Goal: Understand process/instructions: Learn about a topic

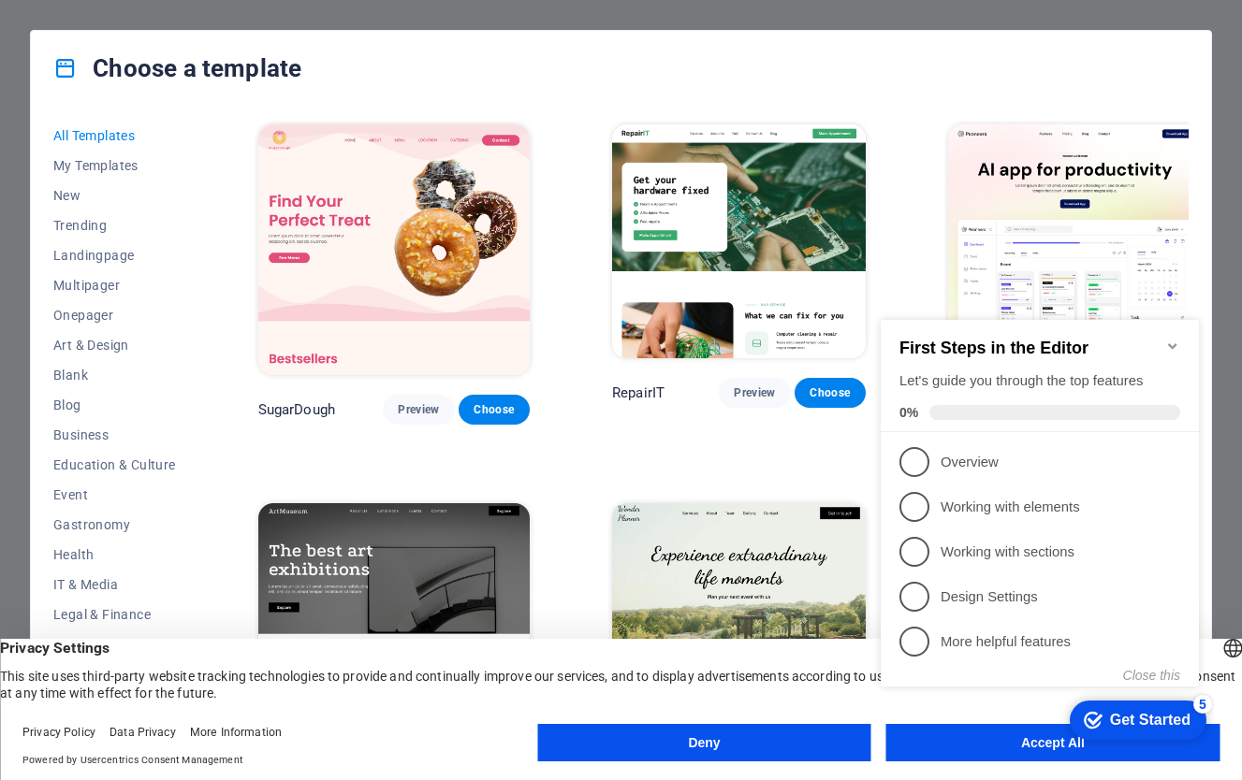
click at [731, 752] on button "Deny" at bounding box center [703, 742] width 333 height 37
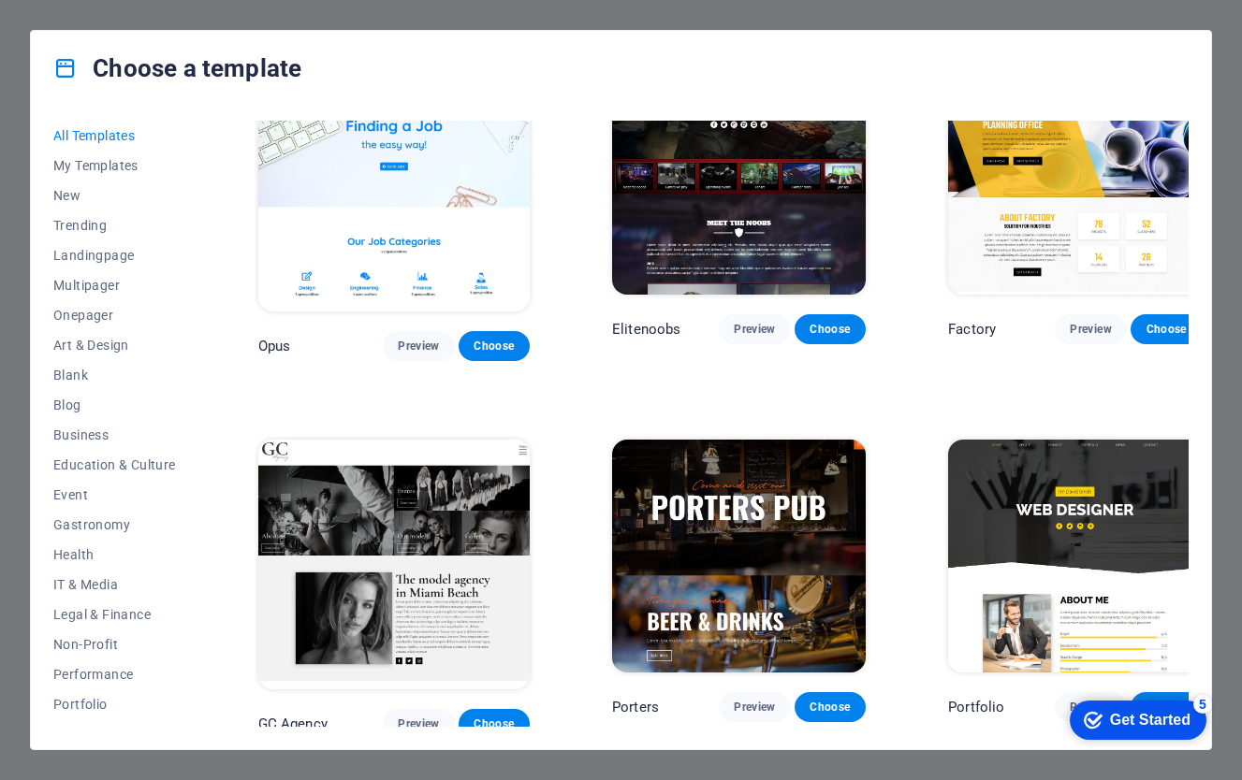
scroll to position [13347, 0]
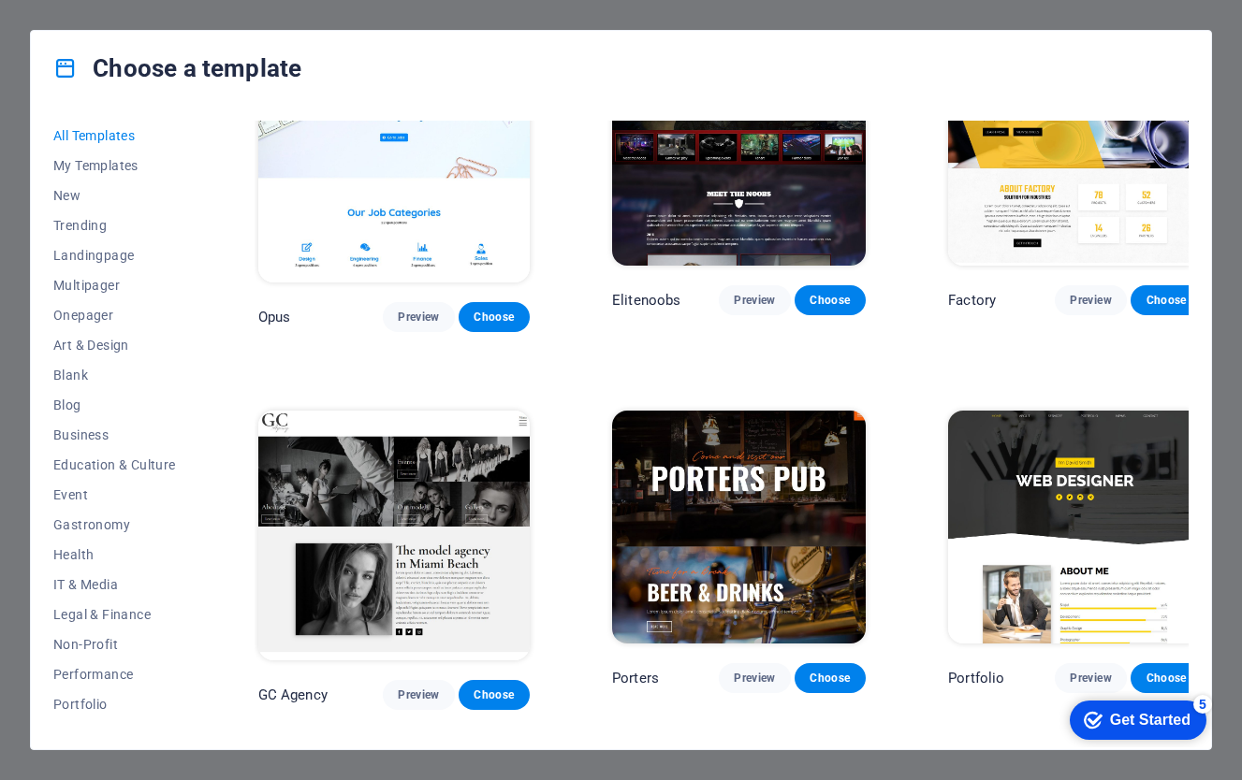
click at [1086, 715] on icon "checkmark" at bounding box center [1092, 720] width 19 height 19
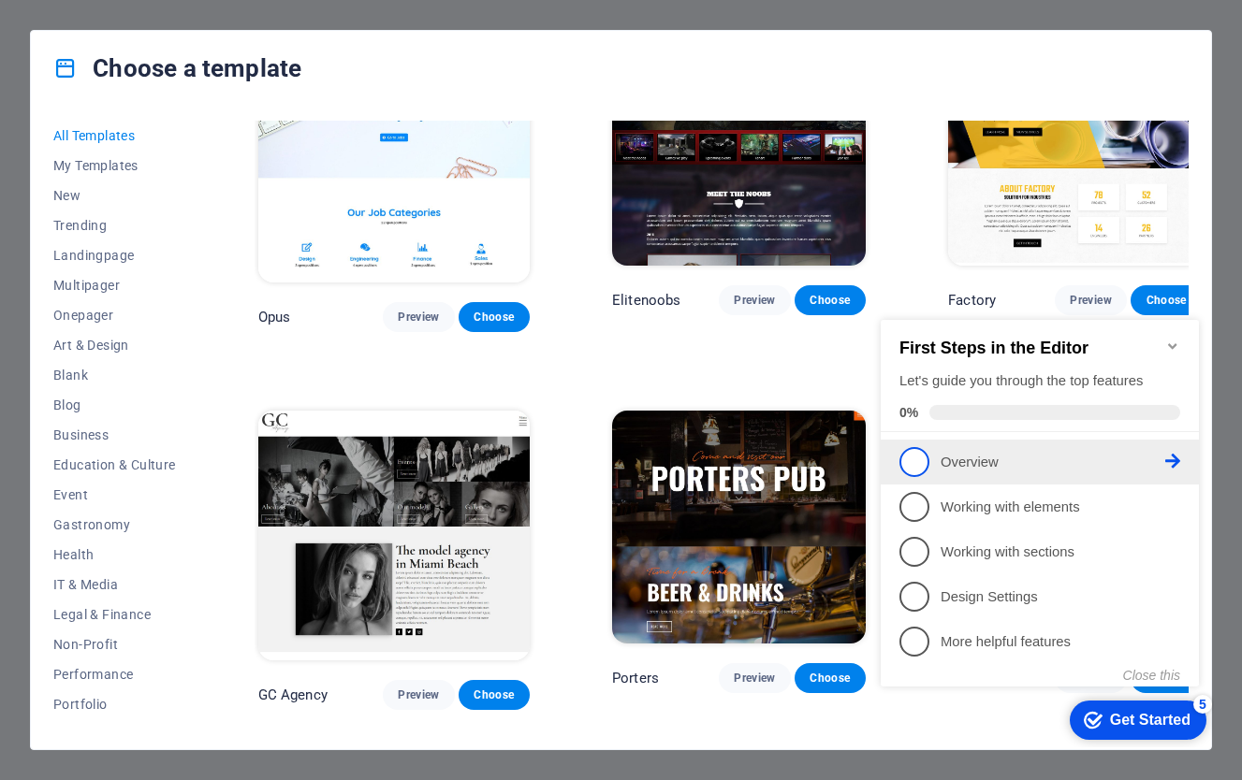
click at [961, 461] on p "Overview - incomplete" at bounding box center [1052, 463] width 225 height 20
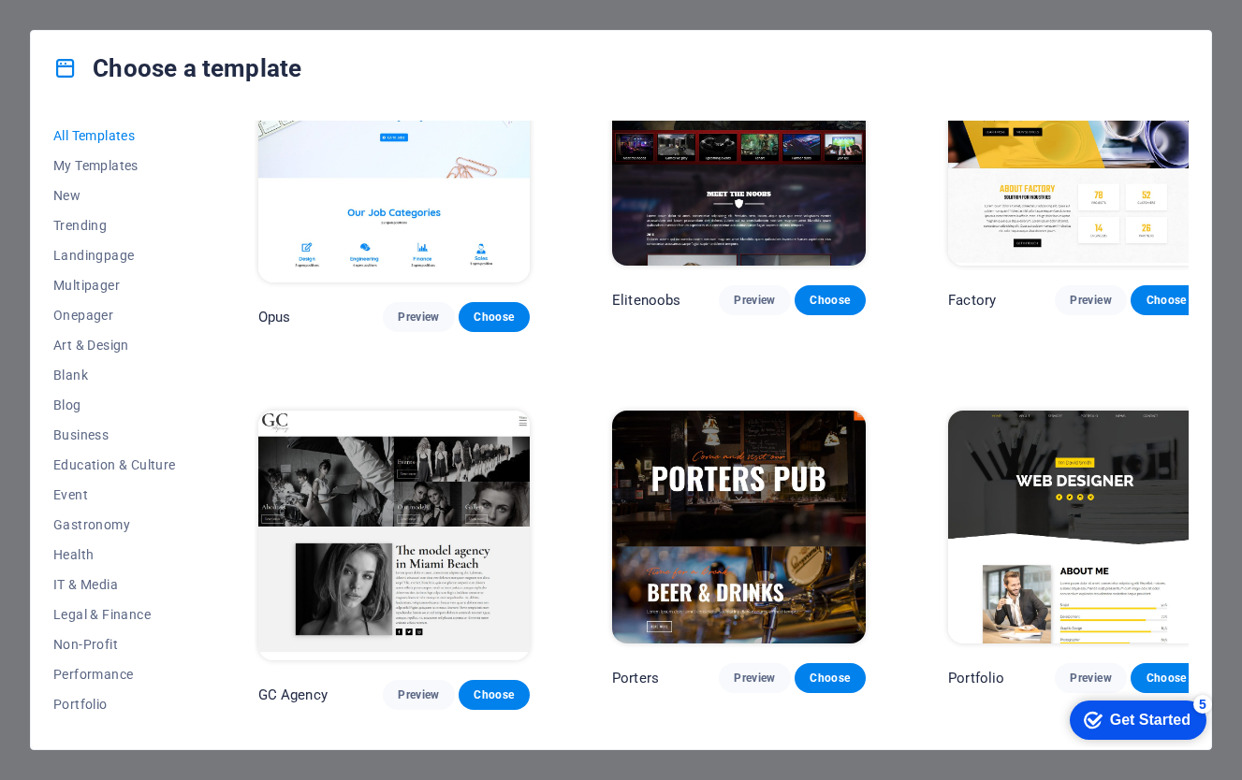
click at [1102, 725] on div "checkmark Get Started 5" at bounding box center [1136, 720] width 107 height 19
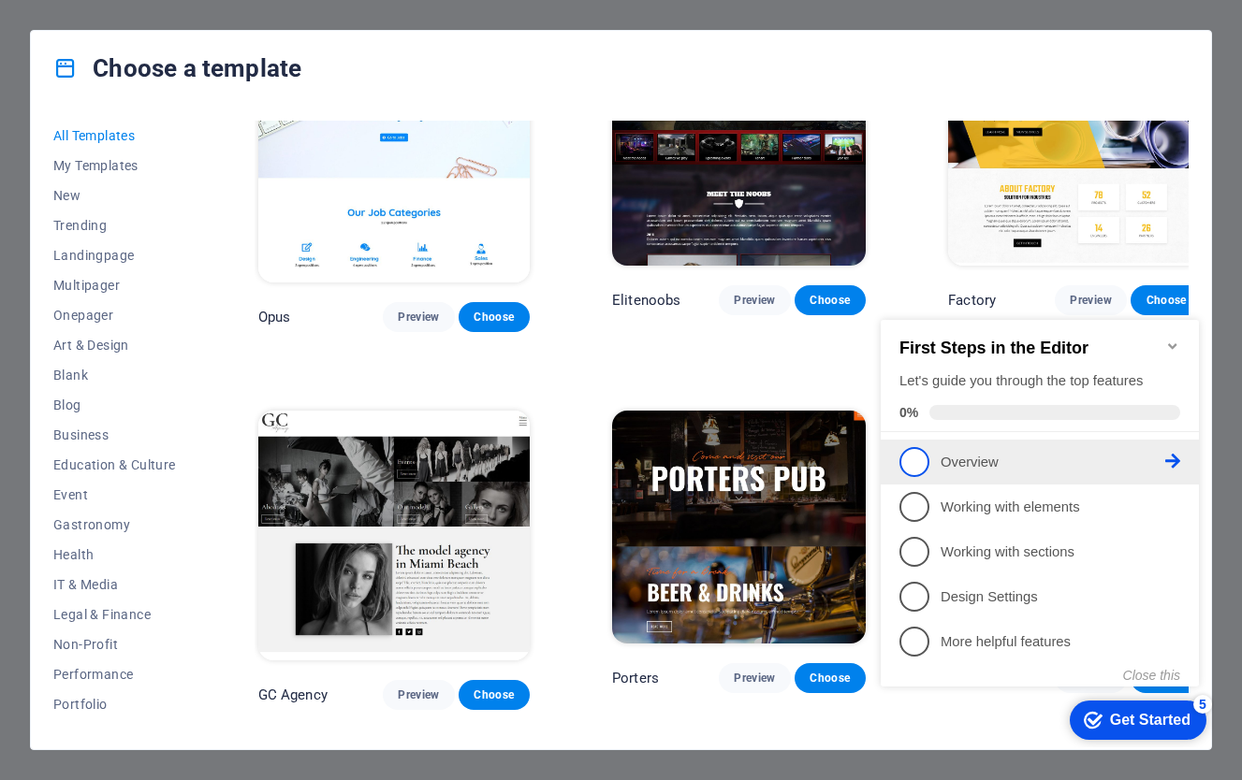
click at [922, 464] on span "1" at bounding box center [914, 462] width 30 height 30
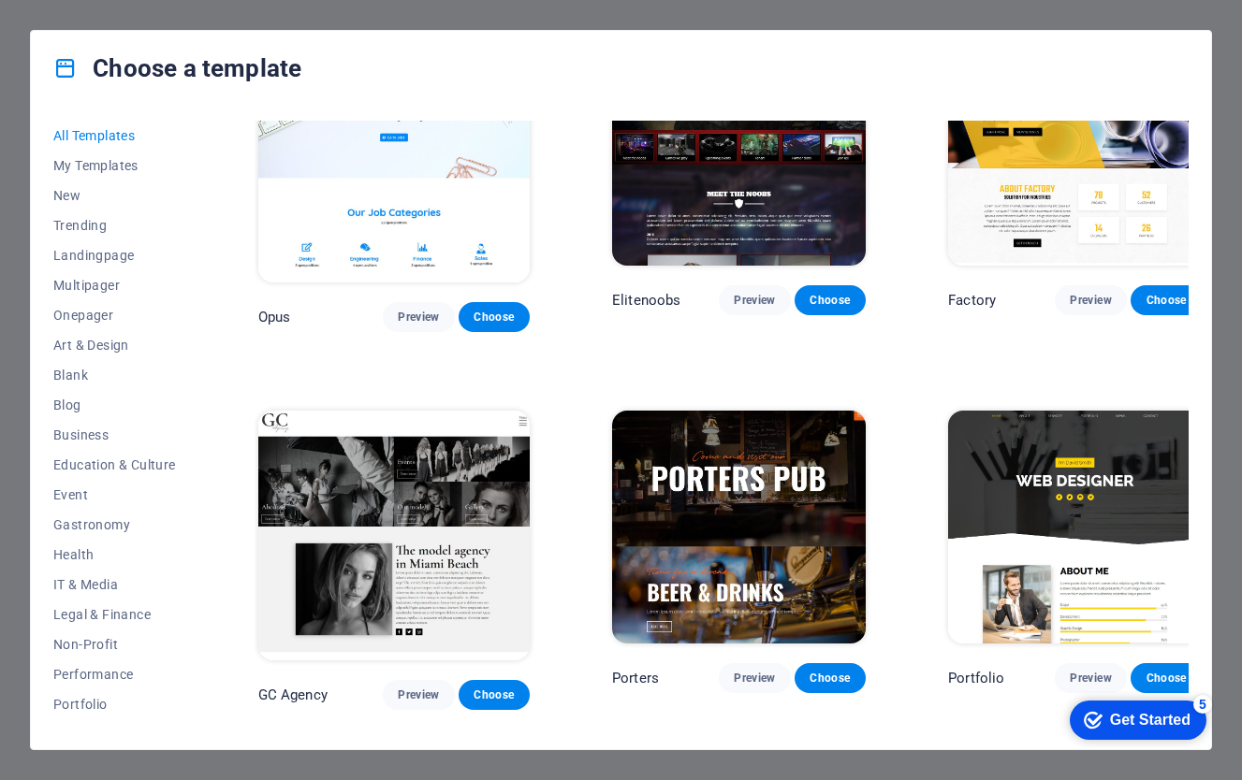
click at [1096, 729] on div "checkmark Get Started 5" at bounding box center [1136, 720] width 107 height 19
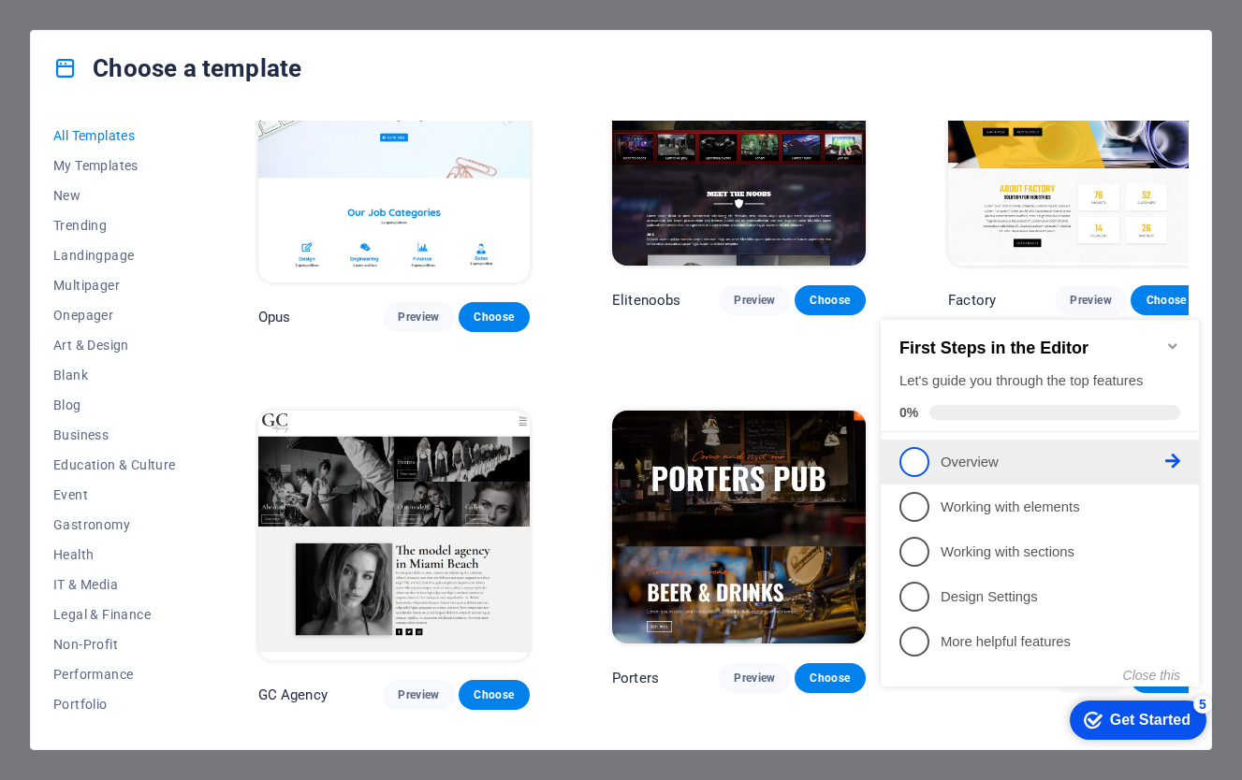
click at [1176, 458] on icon at bounding box center [1172, 461] width 15 height 15
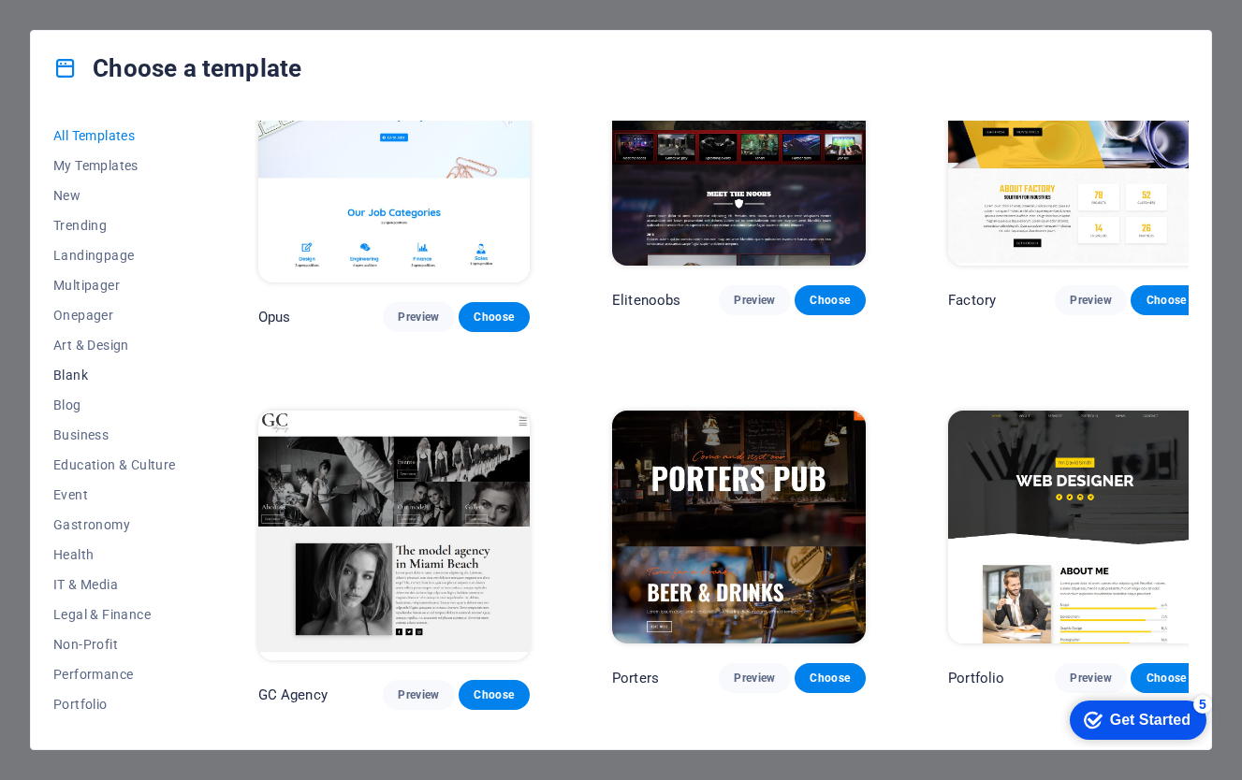
click at [73, 375] on span "Blank" at bounding box center [114, 375] width 123 height 15
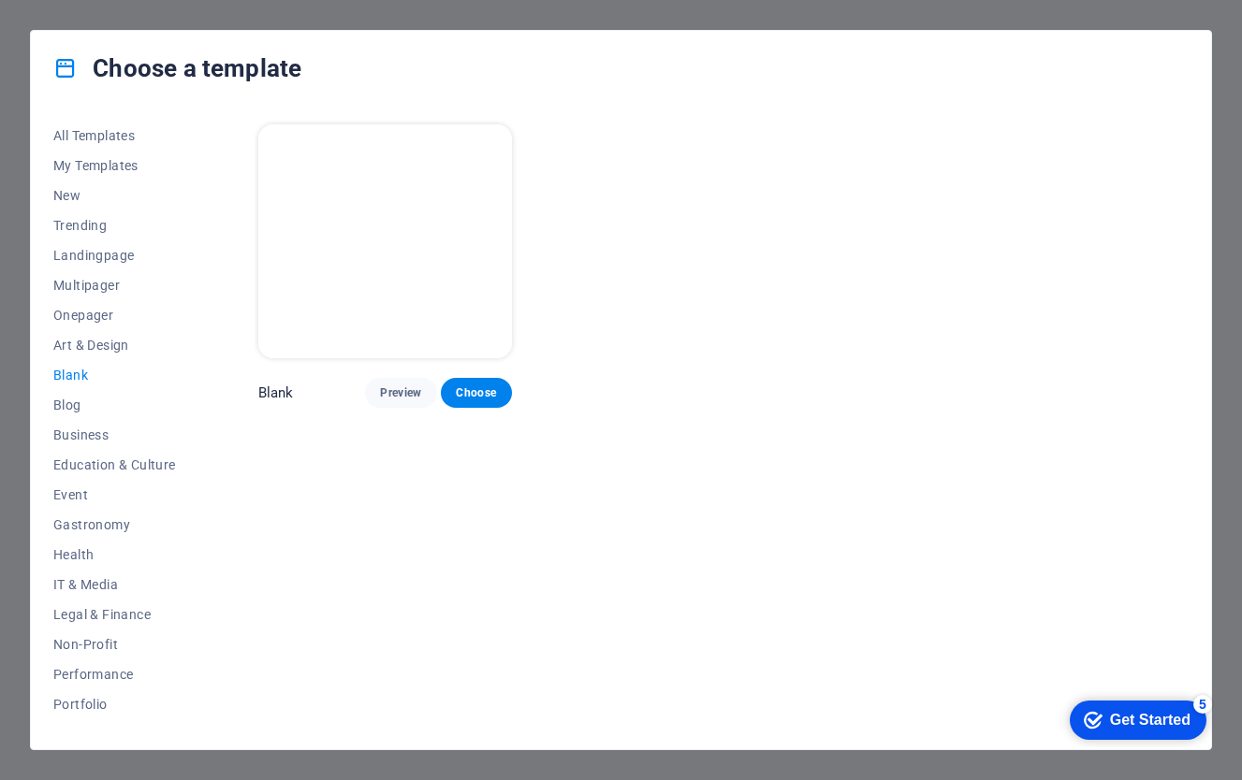
scroll to position [0, 0]
click at [88, 429] on span "Business" at bounding box center [114, 435] width 123 height 15
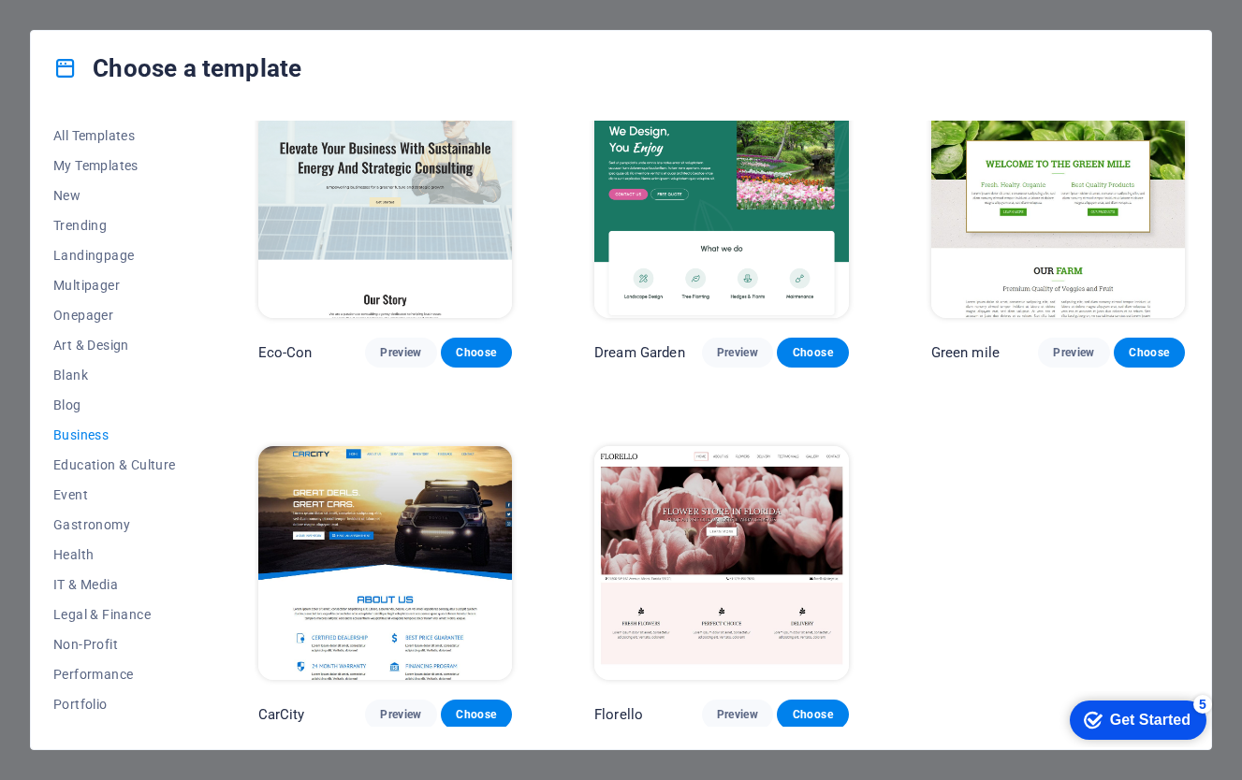
scroll to position [39, 0]
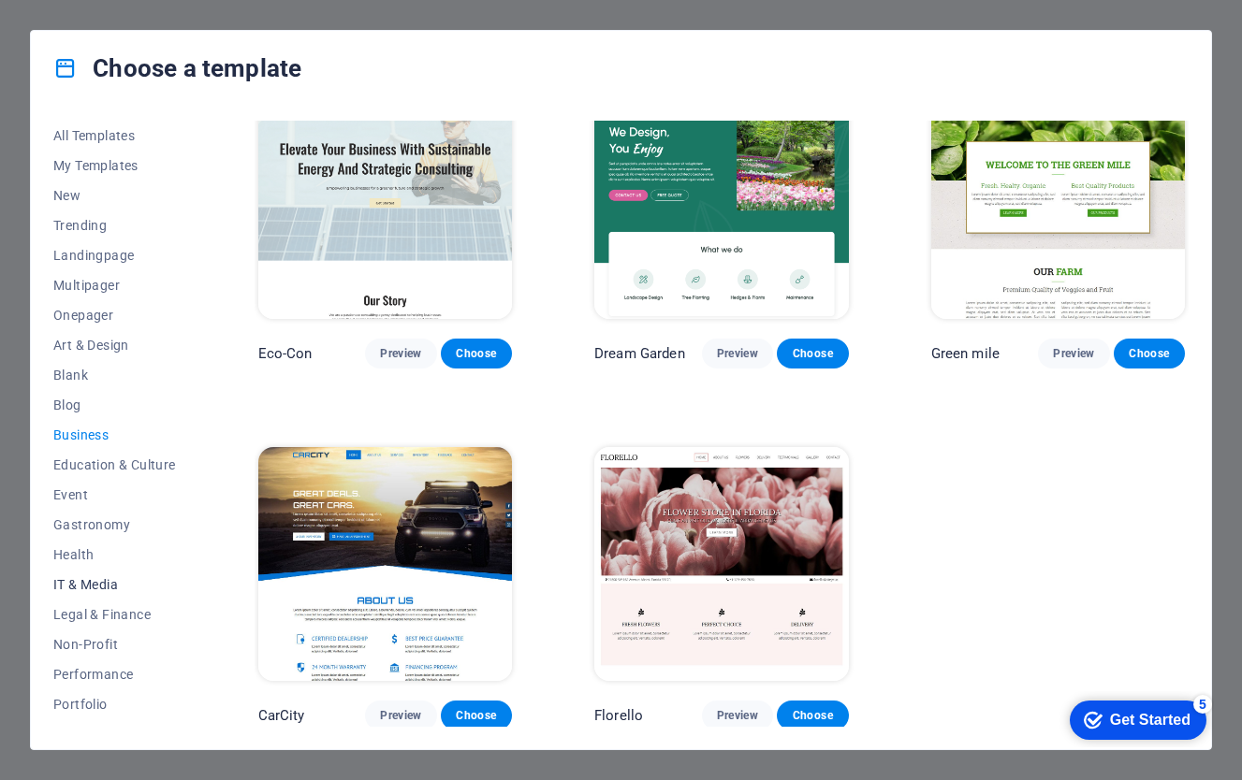
click at [100, 588] on span "IT & Media" at bounding box center [114, 584] width 123 height 15
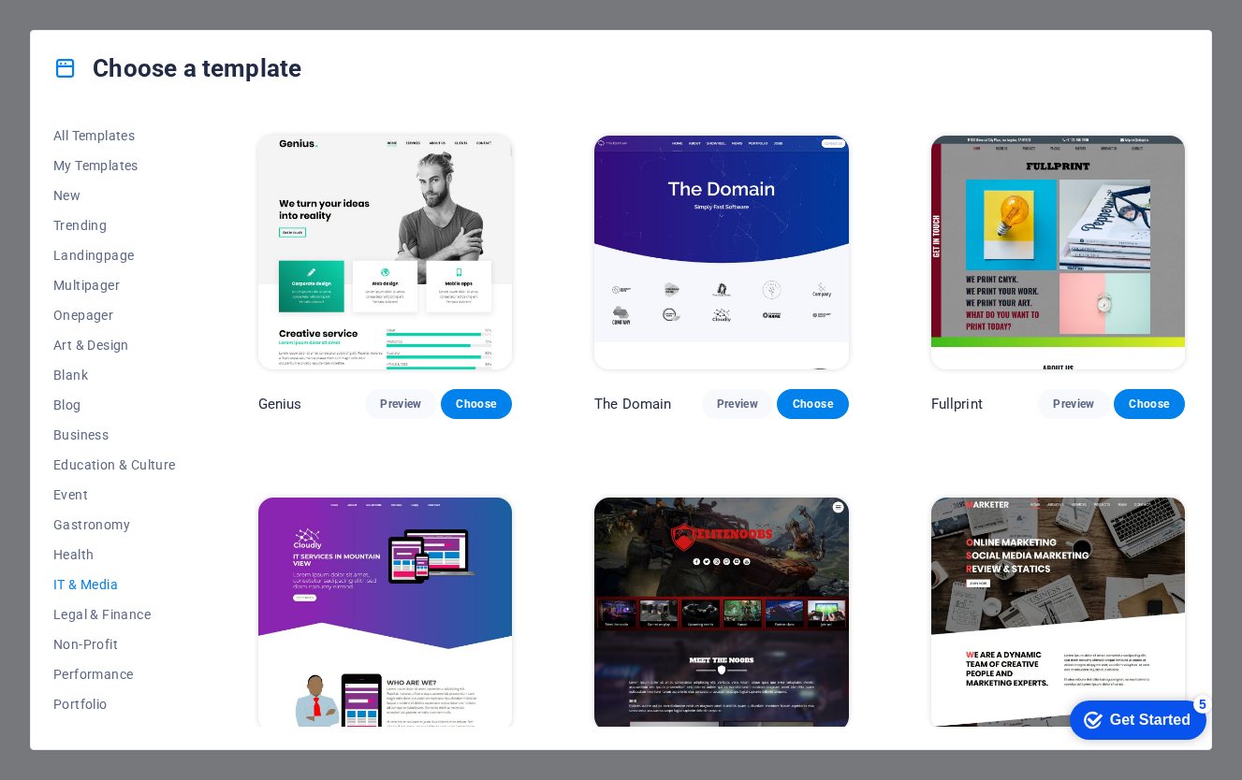
scroll to position [719, 0]
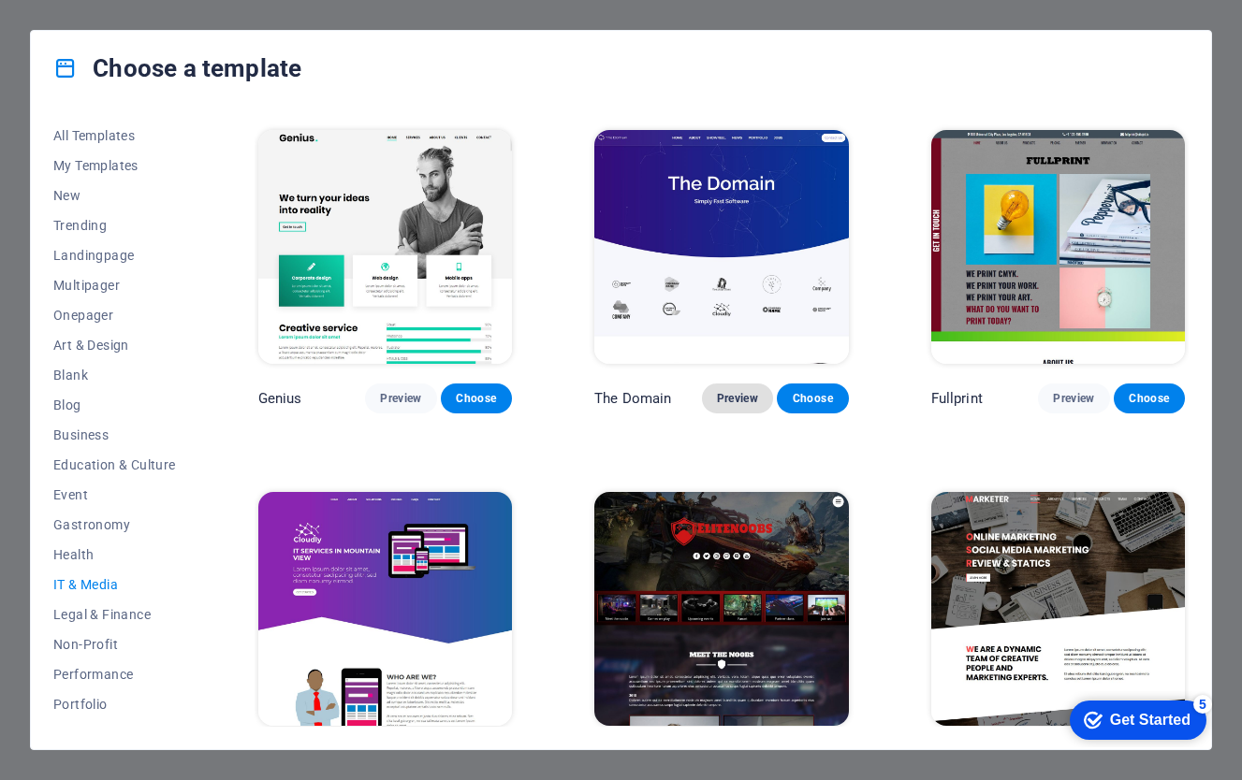
click at [727, 391] on span "Preview" at bounding box center [737, 398] width 41 height 15
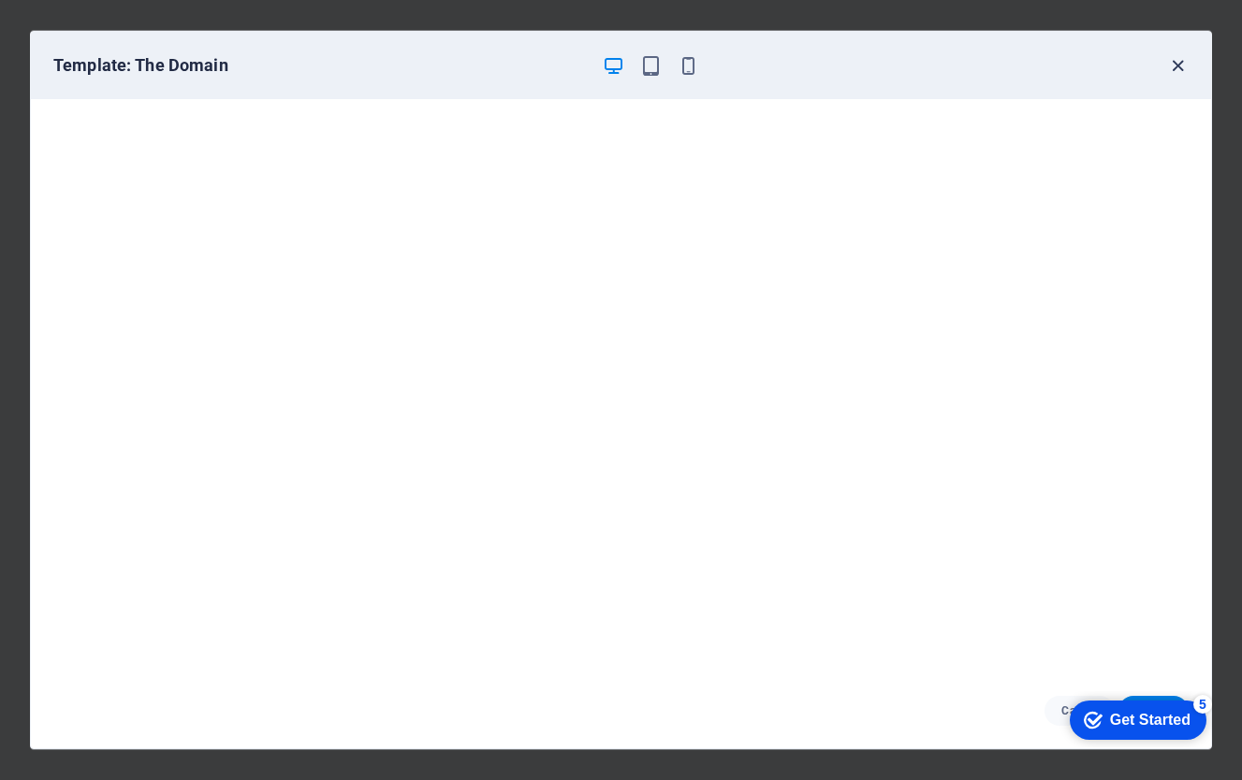
click at [1176, 67] on icon "button" at bounding box center [1178, 66] width 22 height 22
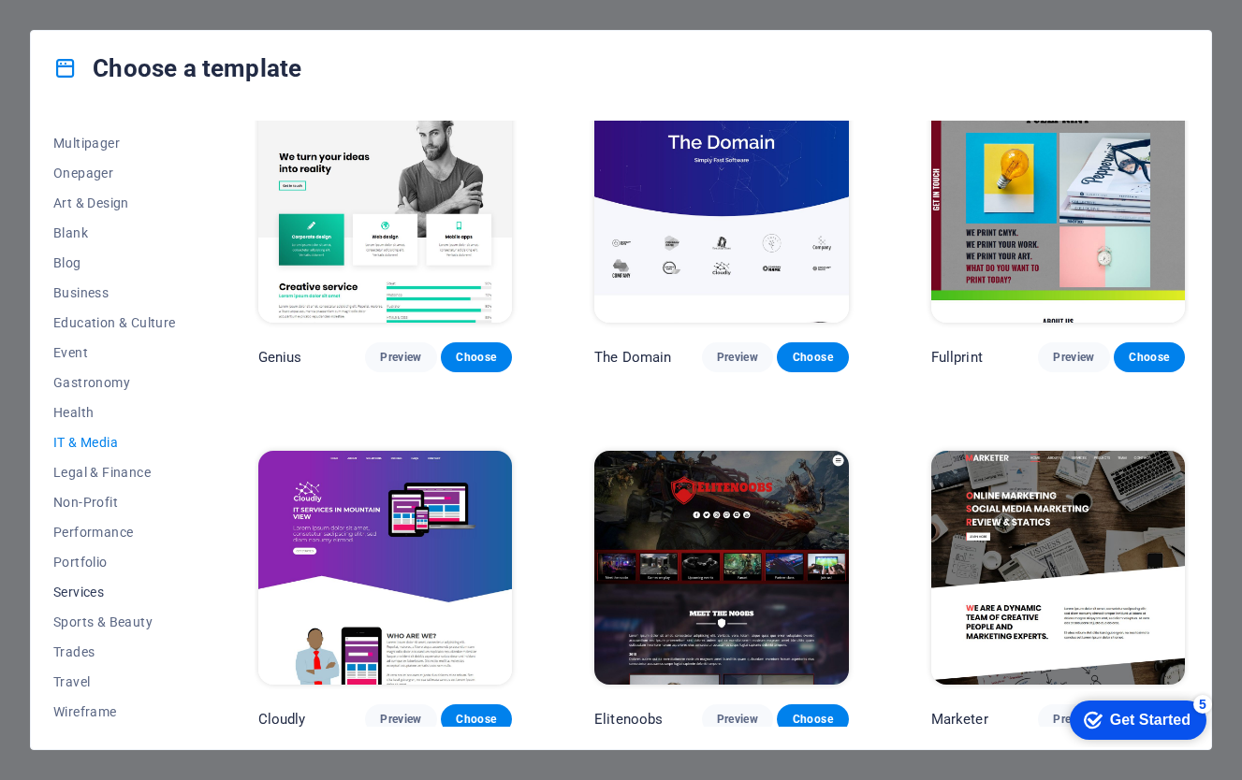
scroll to position [142, 0]
click at [97, 531] on span "Performance" at bounding box center [114, 532] width 123 height 15
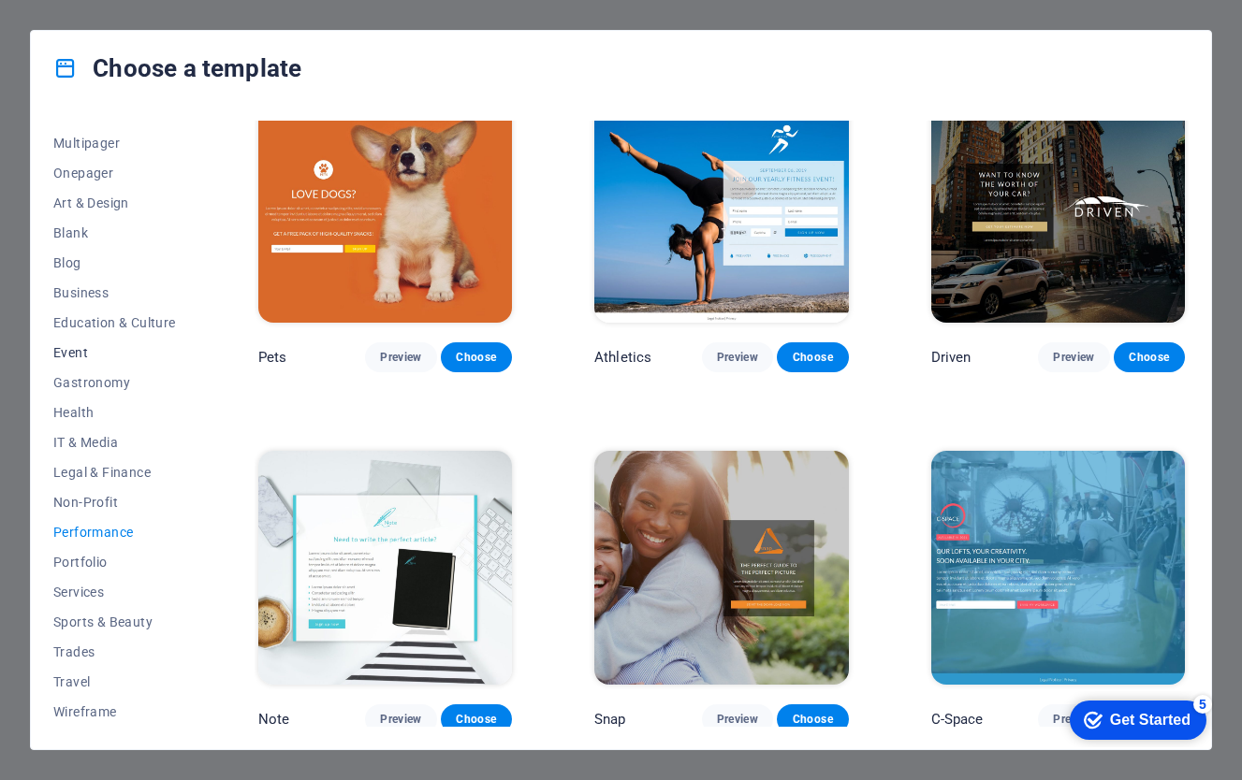
click at [74, 358] on span "Event" at bounding box center [114, 352] width 123 height 15
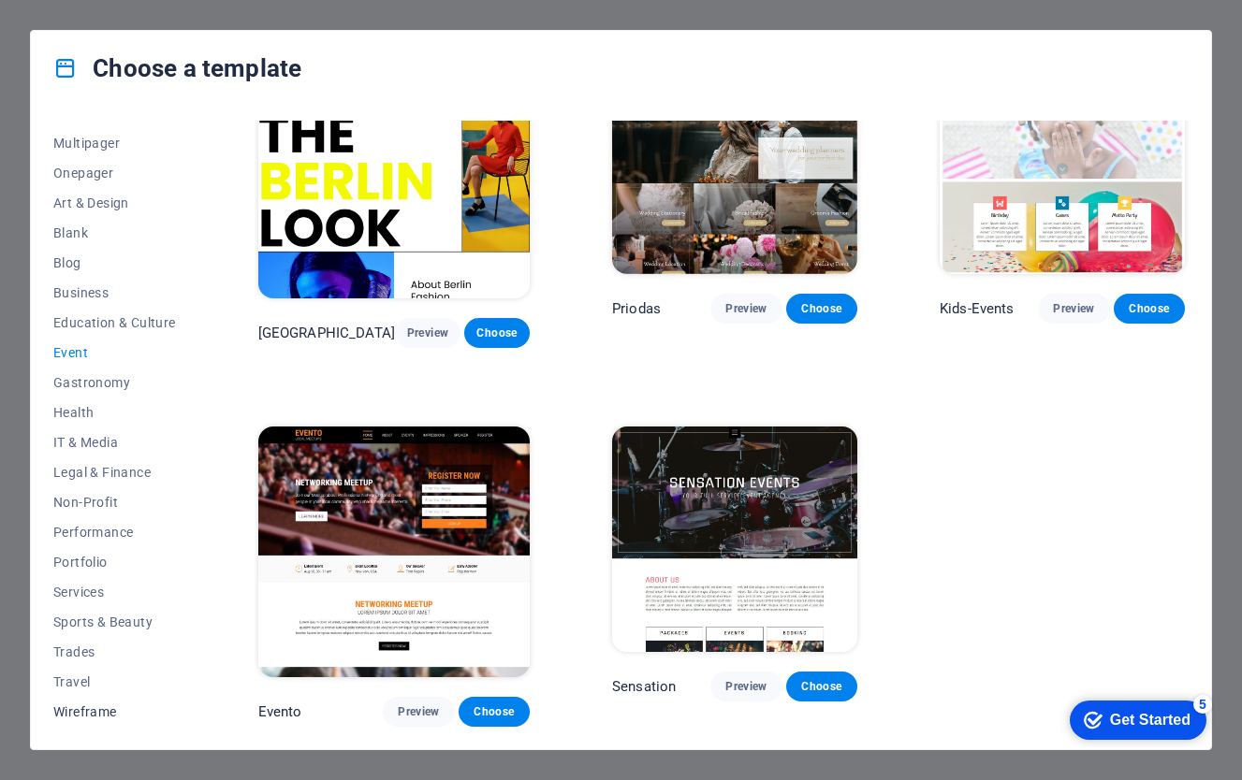
click at [93, 714] on span "Wireframe" at bounding box center [114, 712] width 123 height 15
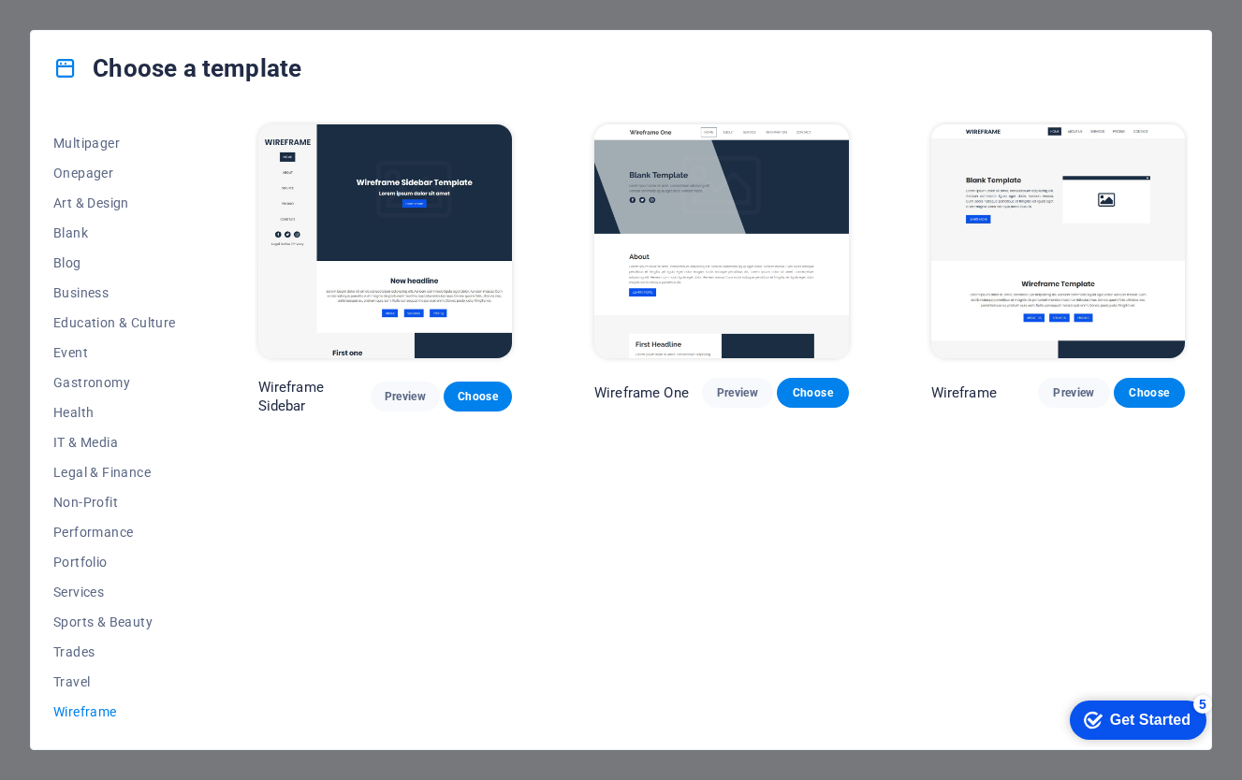
click at [1133, 719] on div "Get Started" at bounding box center [1150, 720] width 80 height 17
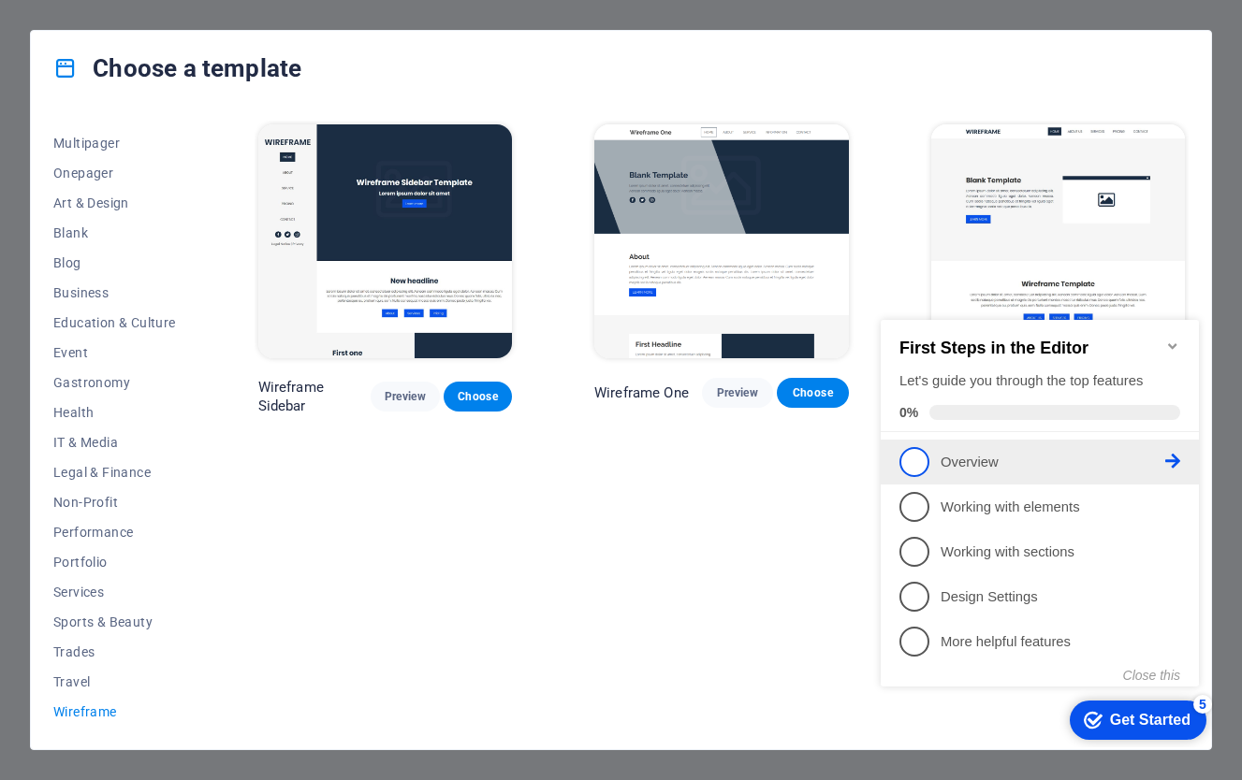
click at [914, 465] on span "1" at bounding box center [914, 462] width 30 height 30
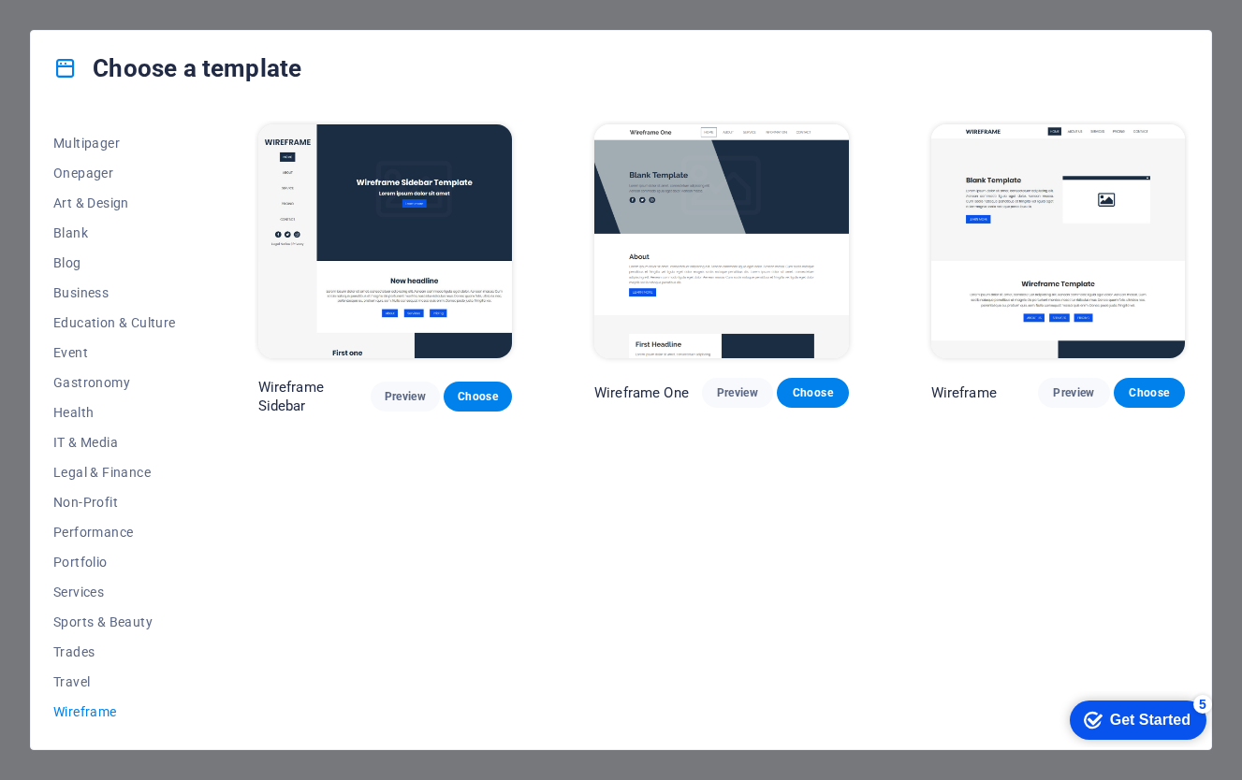
click at [1158, 706] on div "checkmark Get Started 5" at bounding box center [1137, 720] width 137 height 39
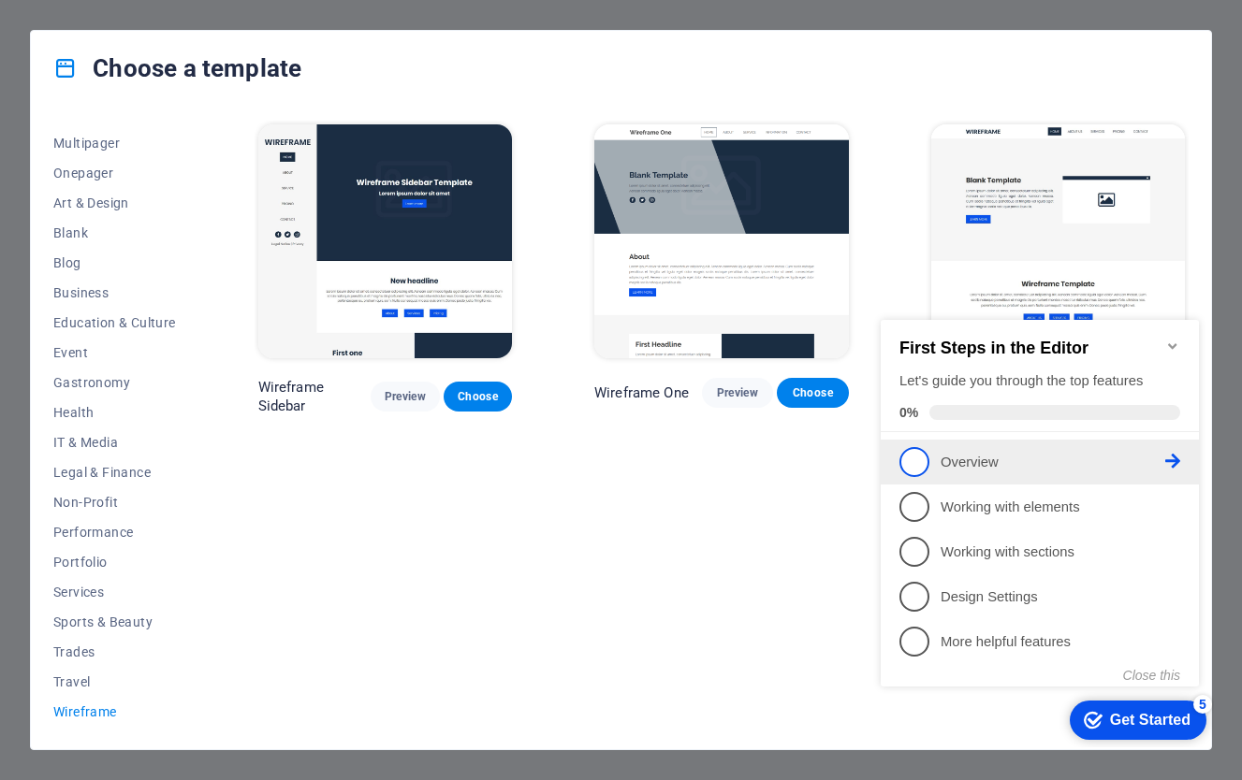
click at [1177, 454] on icon at bounding box center [1172, 461] width 15 height 15
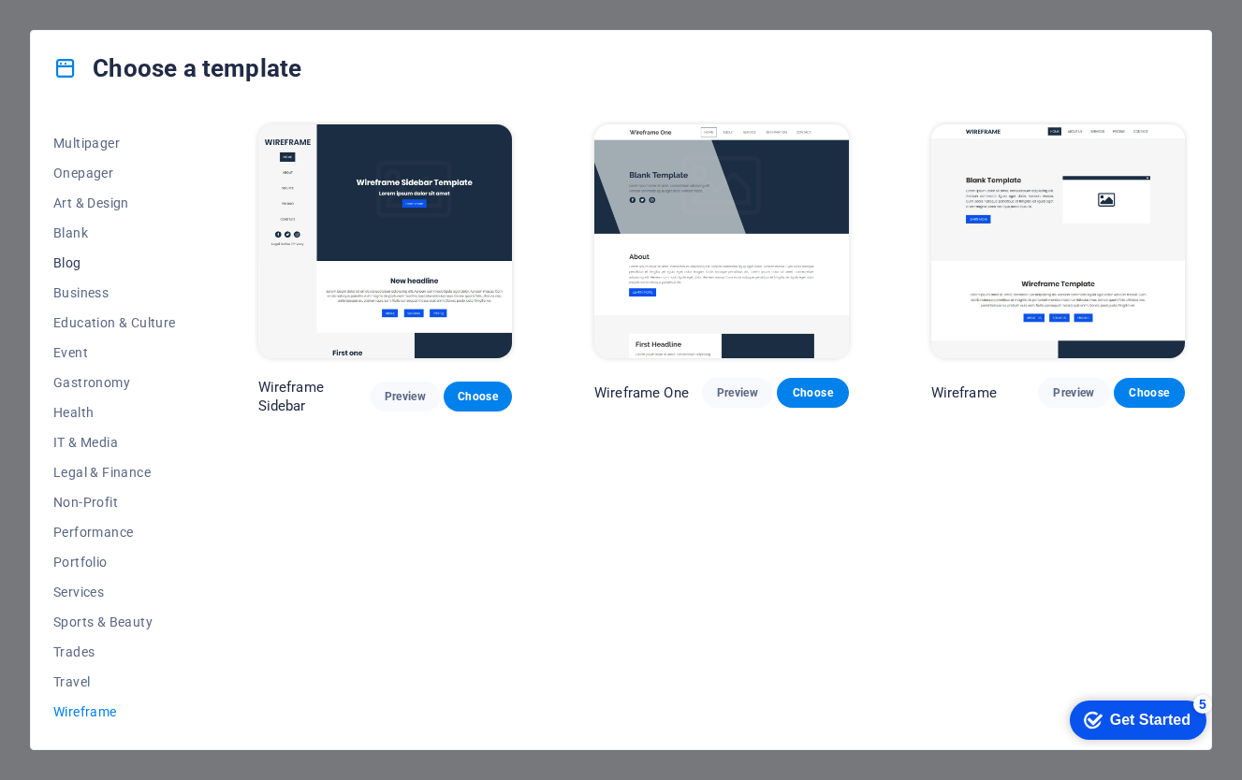
click at [69, 266] on span "Blog" at bounding box center [114, 262] width 123 height 15
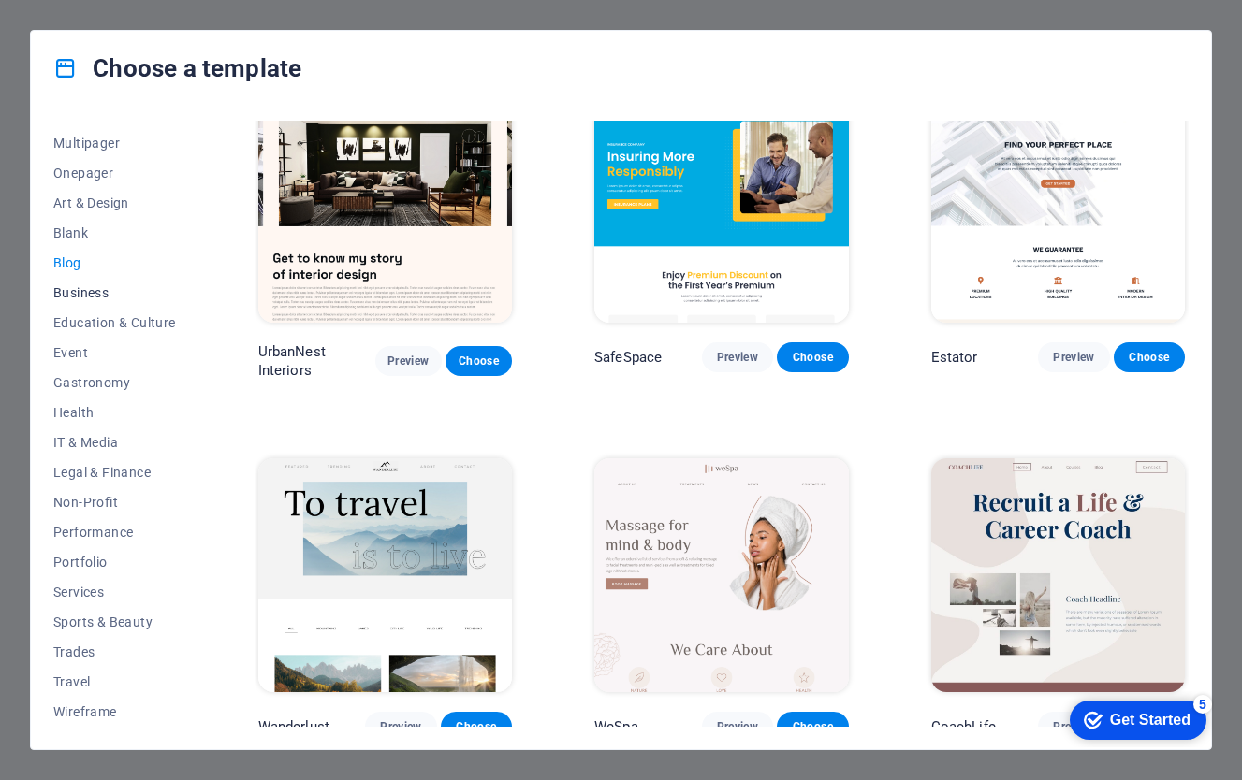
click at [104, 295] on span "Business" at bounding box center [114, 292] width 123 height 15
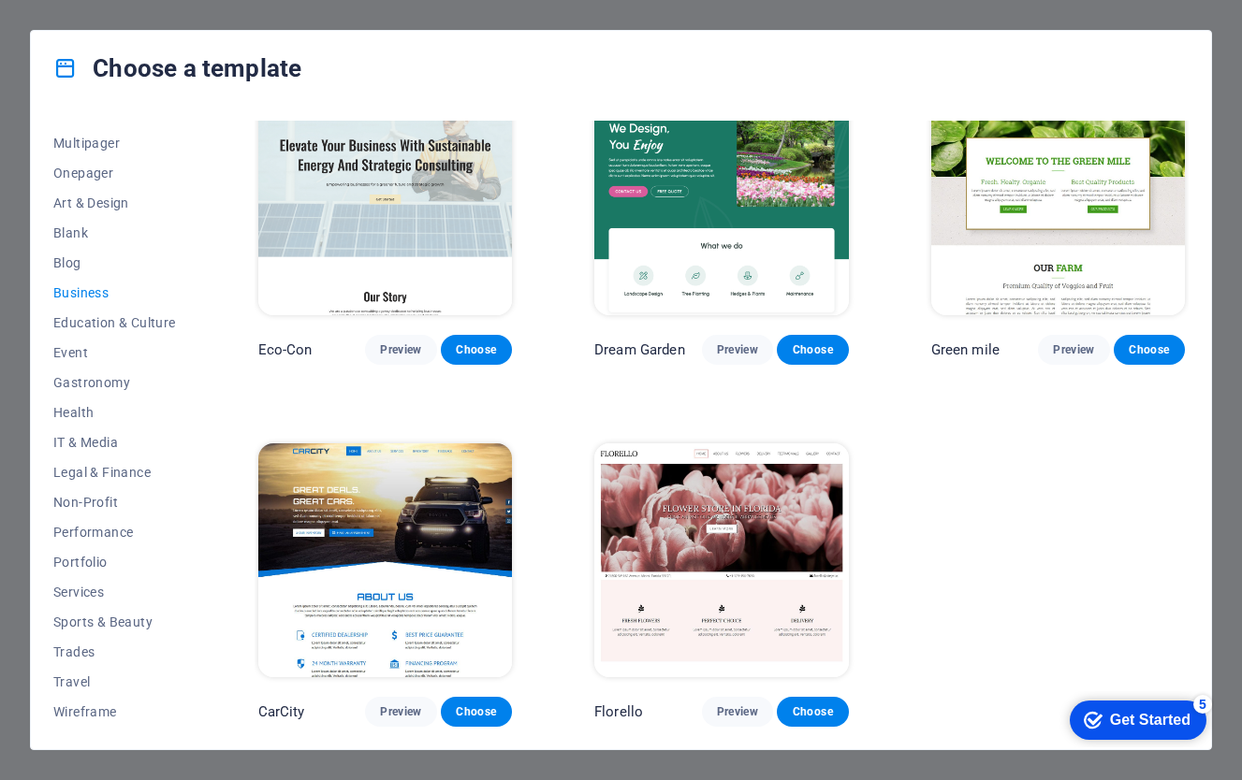
scroll to position [39, 0]
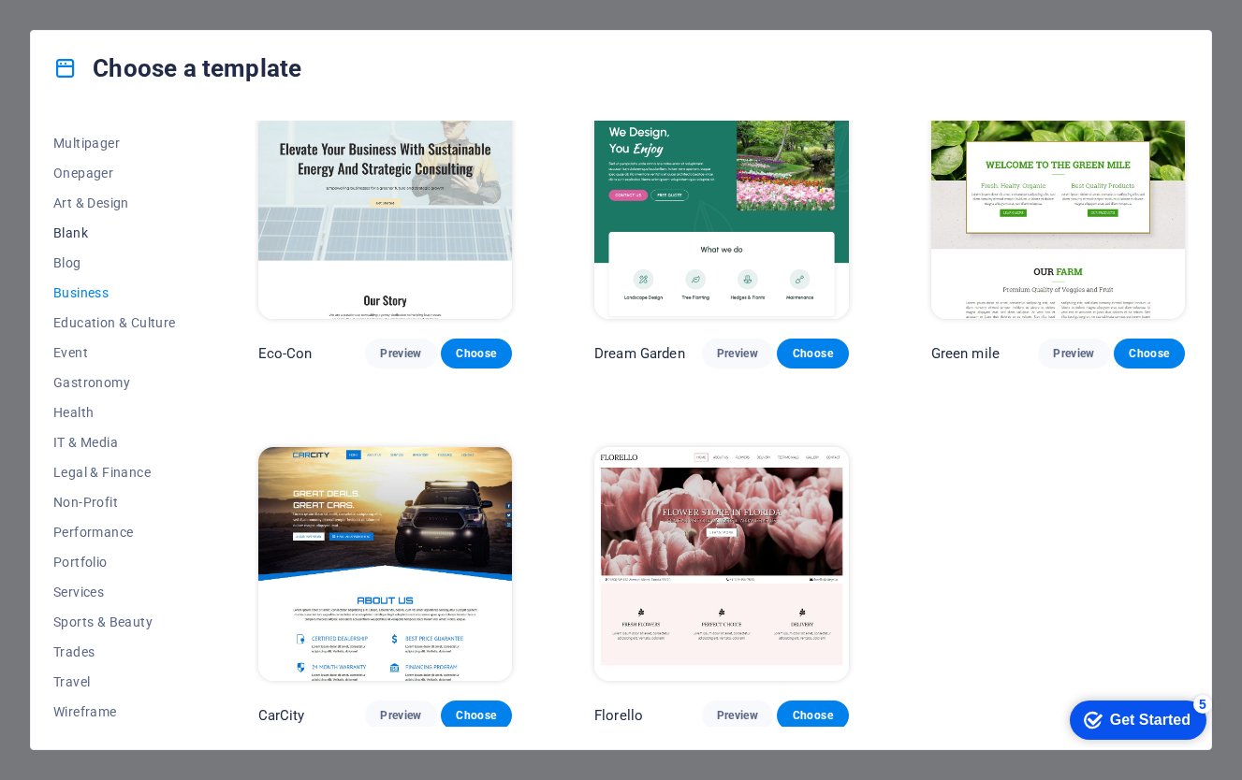
click at [71, 236] on span "Blank" at bounding box center [114, 232] width 123 height 15
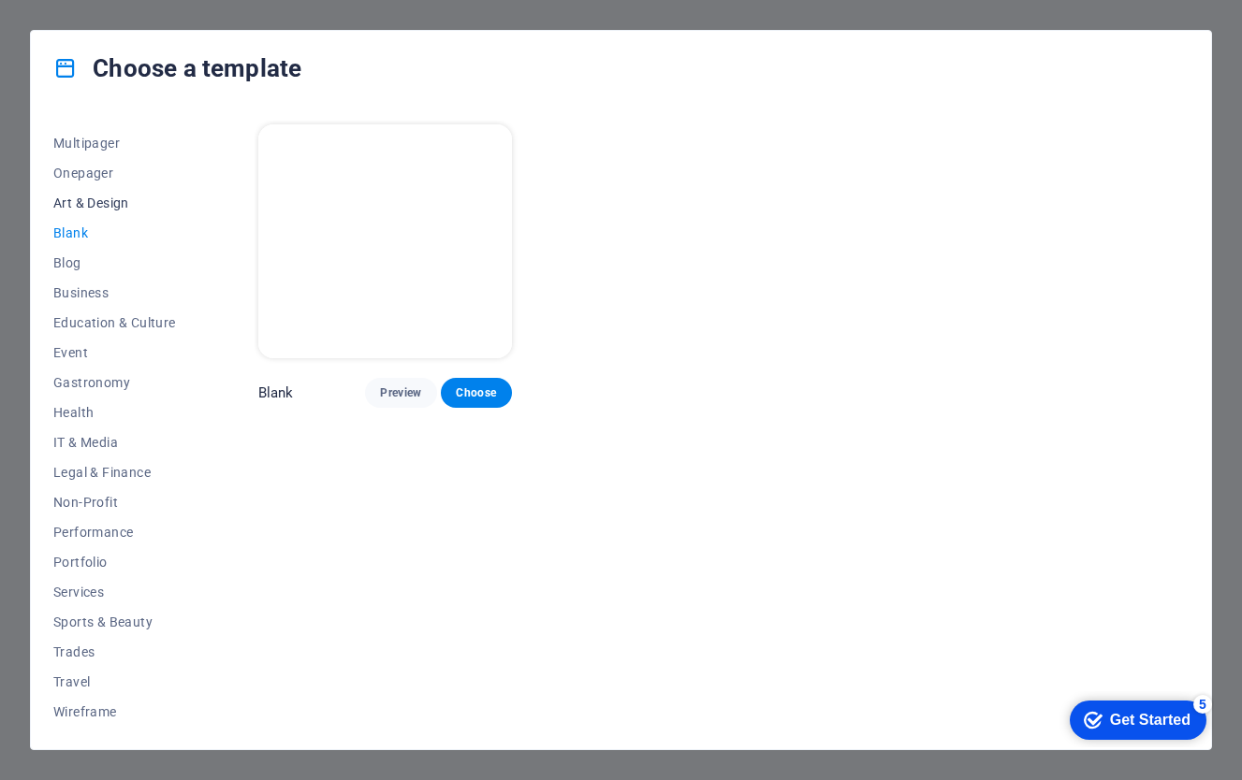
click at [86, 207] on span "Art & Design" at bounding box center [114, 203] width 123 height 15
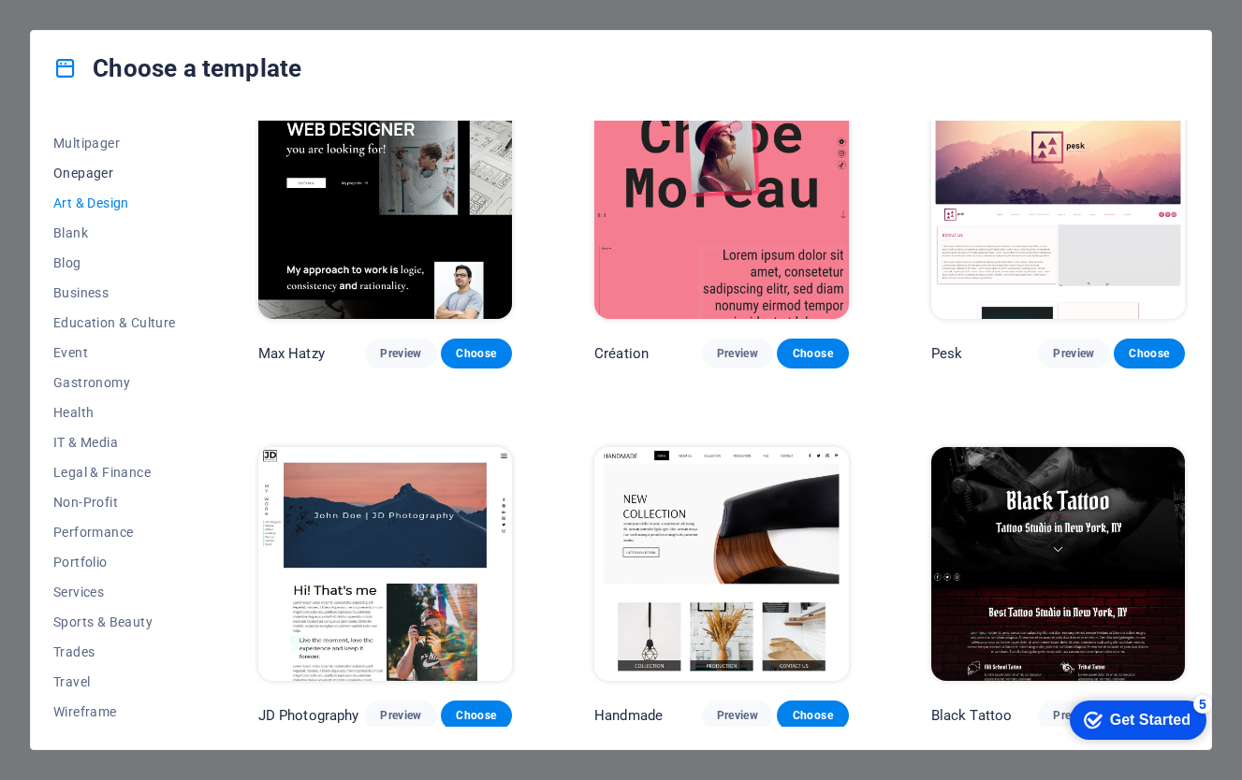
click at [105, 170] on span "Onepager" at bounding box center [114, 173] width 123 height 15
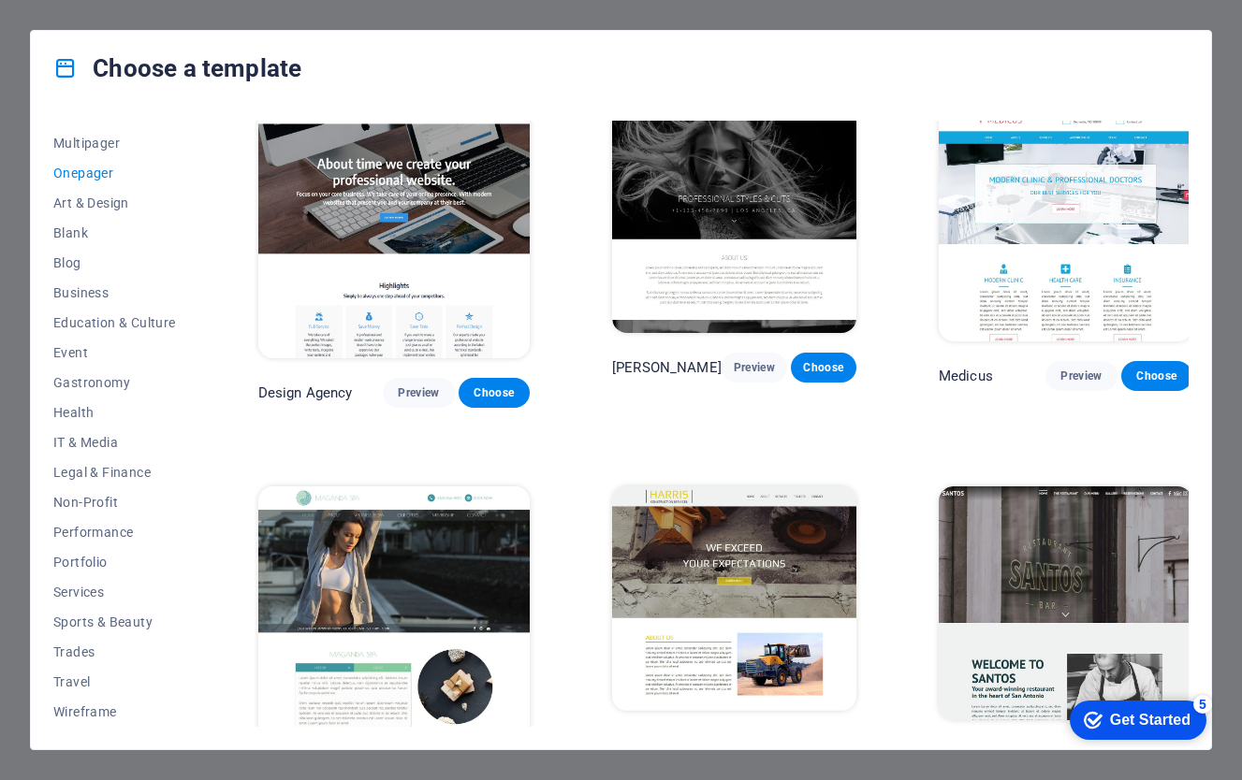
scroll to position [7971, 0]
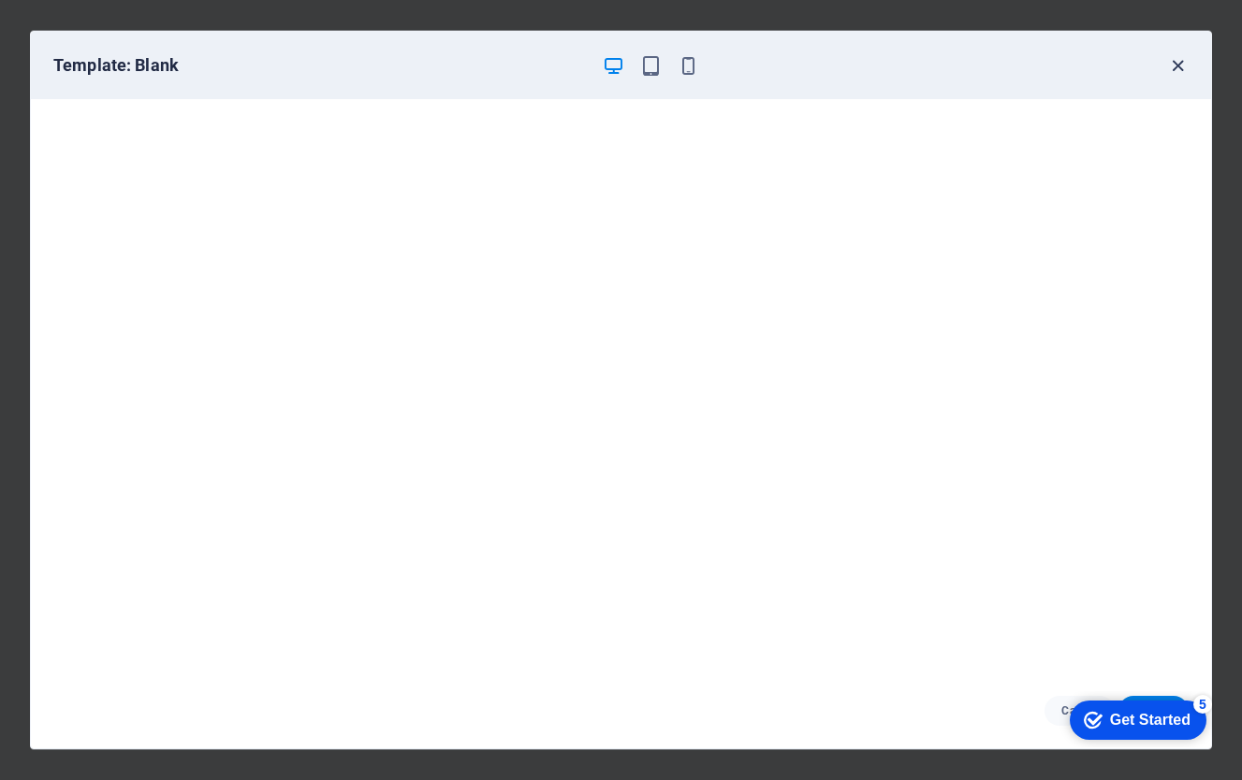
click at [1175, 66] on icon "button" at bounding box center [1178, 66] width 22 height 22
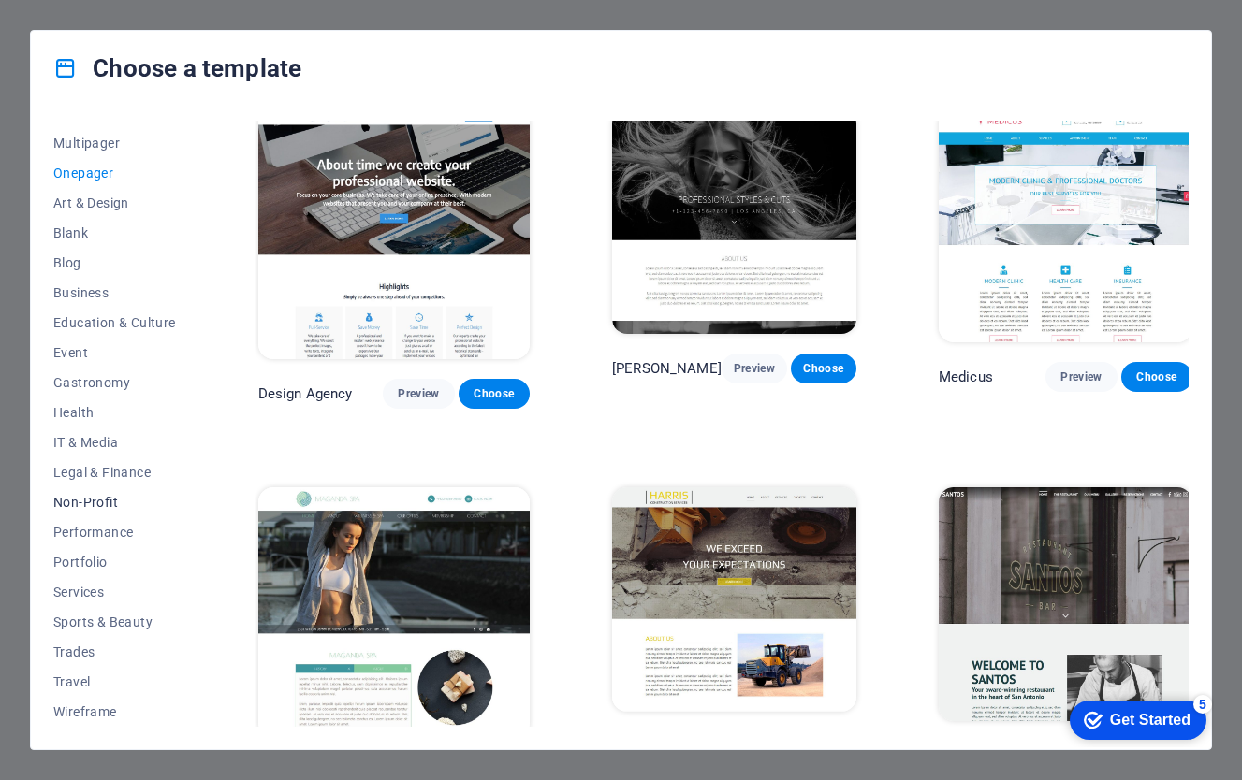
click at [109, 508] on span "Non-Profit" at bounding box center [114, 502] width 123 height 15
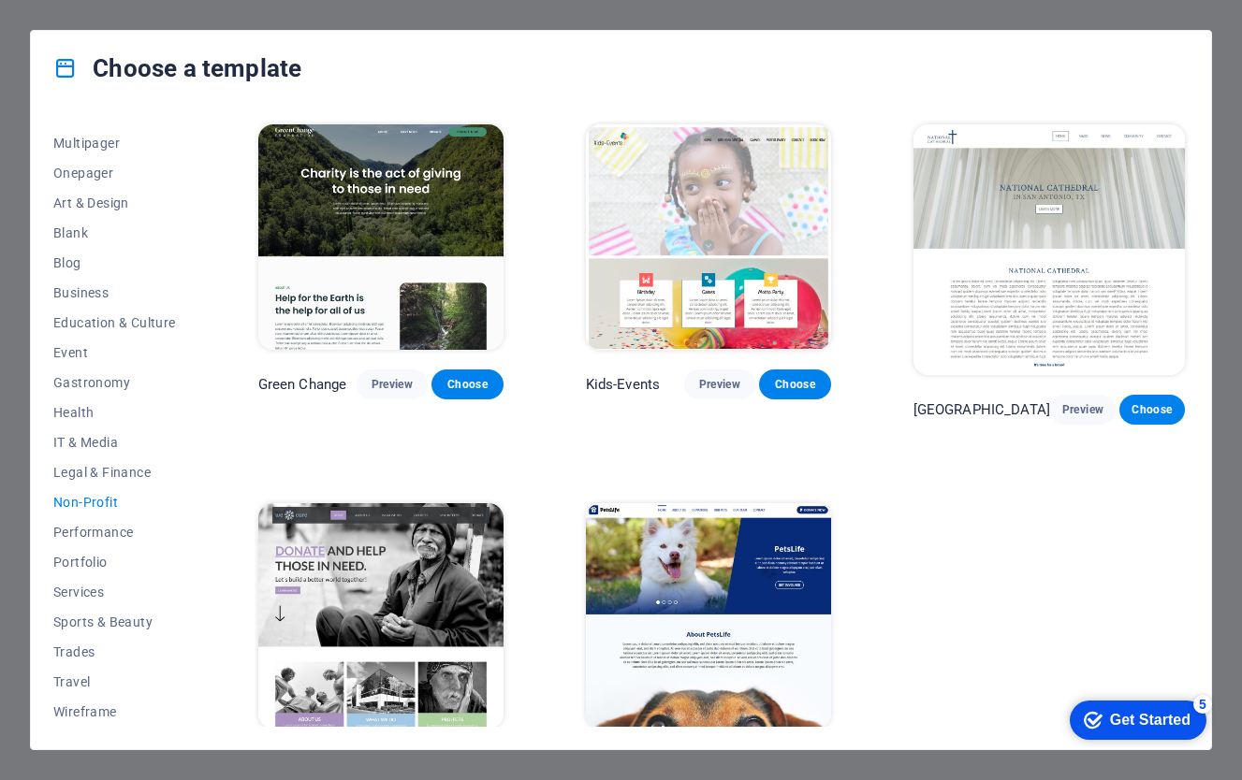
scroll to position [0, 0]
click at [95, 564] on span "Portfolio" at bounding box center [114, 562] width 123 height 15
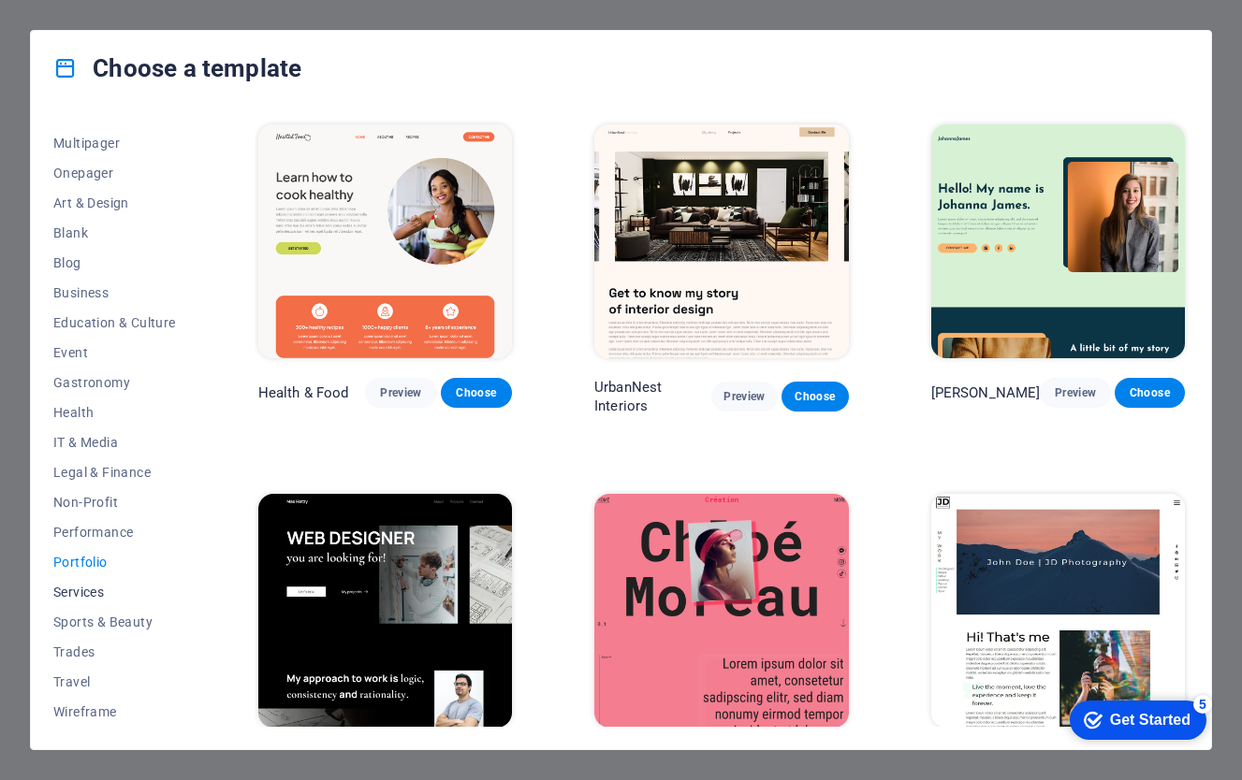
click at [92, 588] on span "Services" at bounding box center [114, 592] width 123 height 15
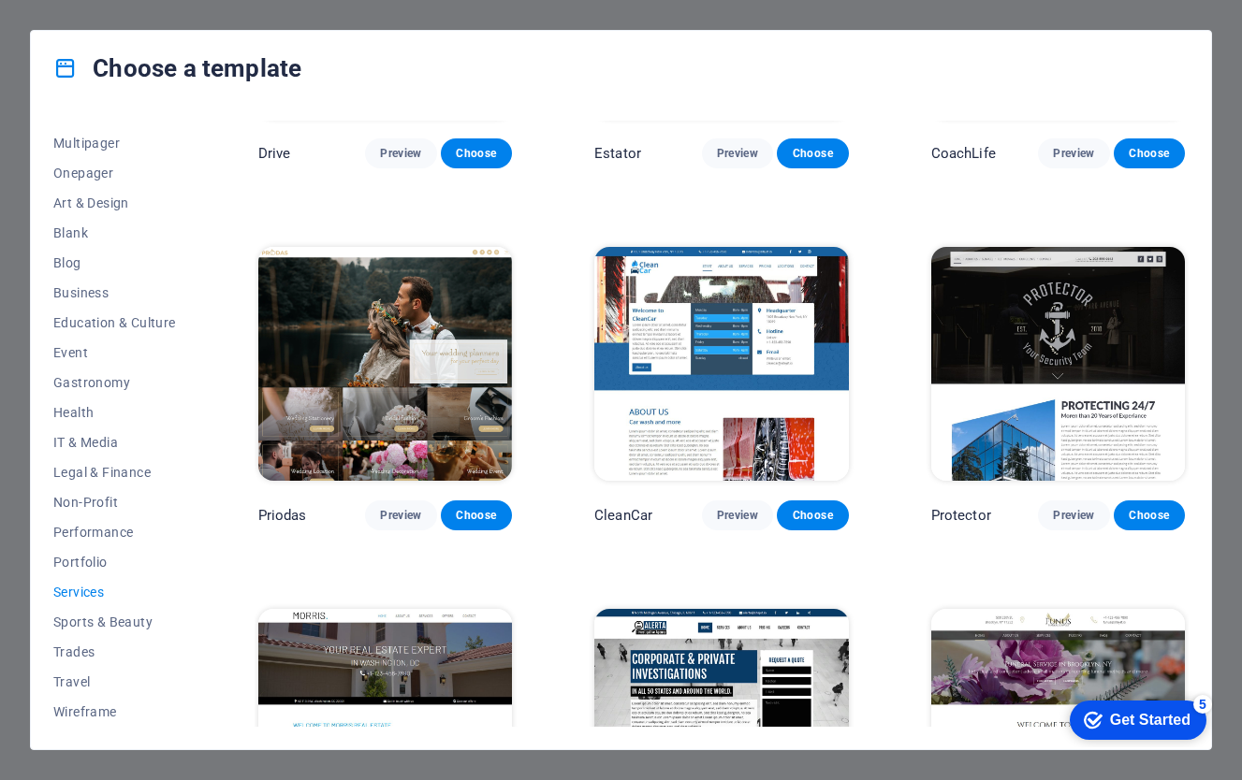
scroll to position [904, 0]
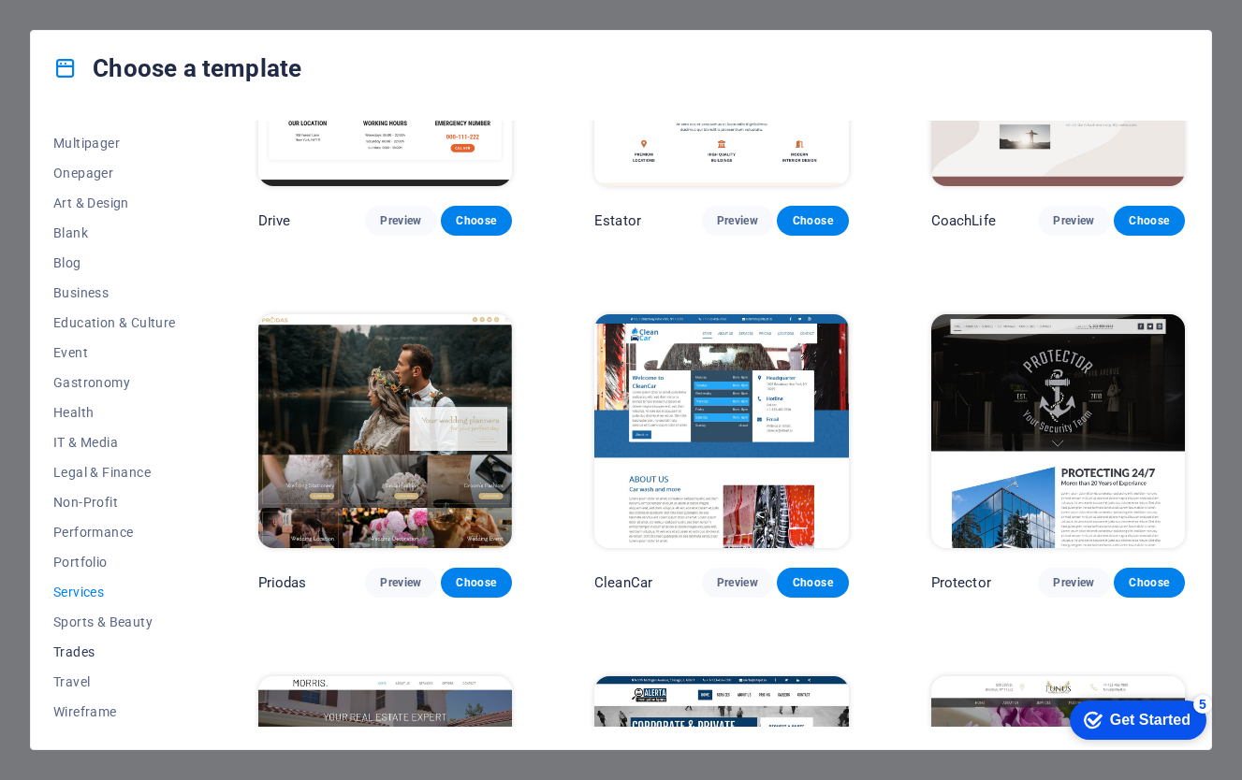
click at [86, 648] on span "Trades" at bounding box center [114, 652] width 123 height 15
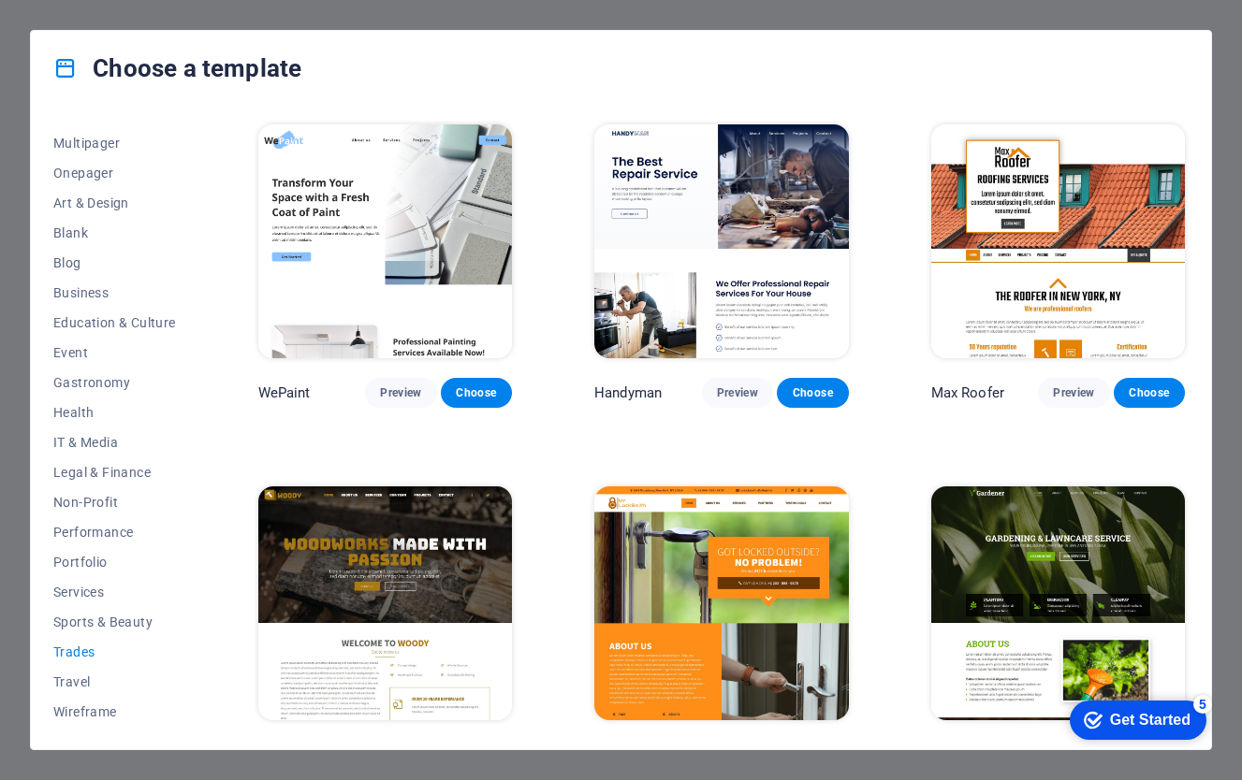
scroll to position [0, 0]
click at [96, 598] on span "Services" at bounding box center [114, 592] width 123 height 15
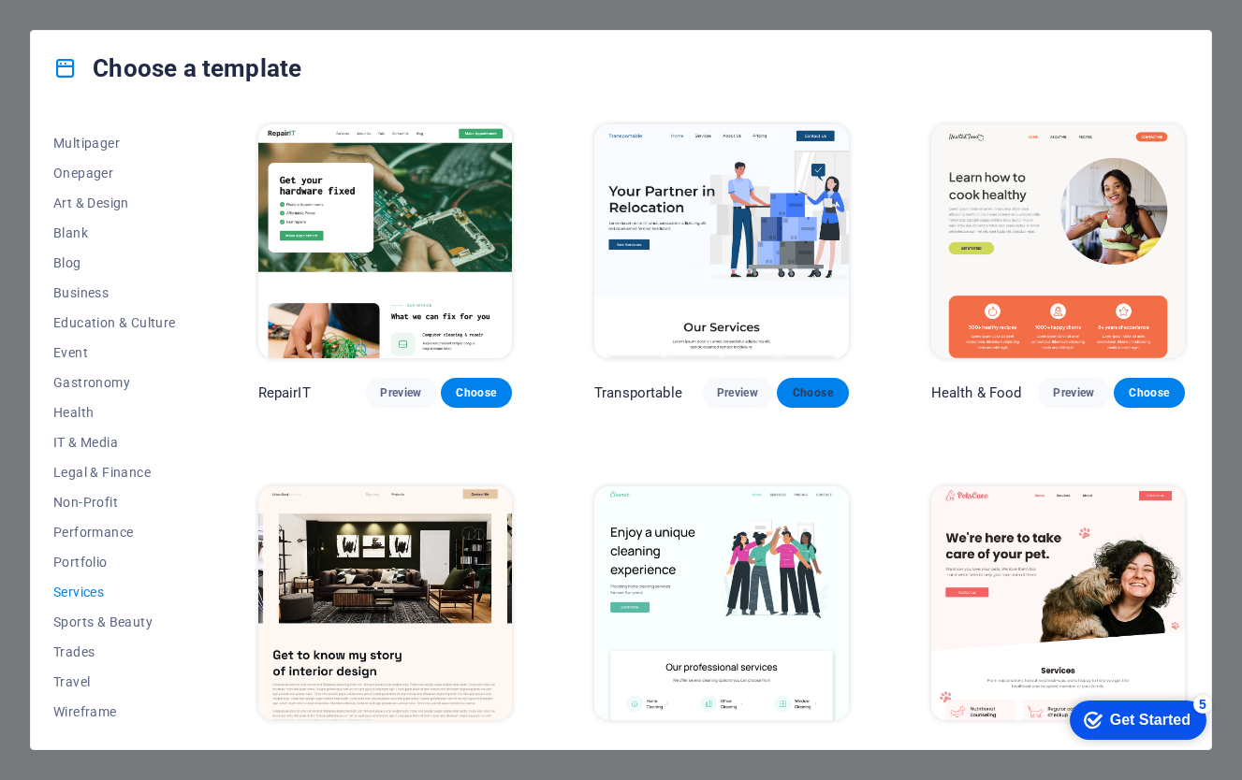
click at [801, 395] on span "Choose" at bounding box center [812, 392] width 41 height 15
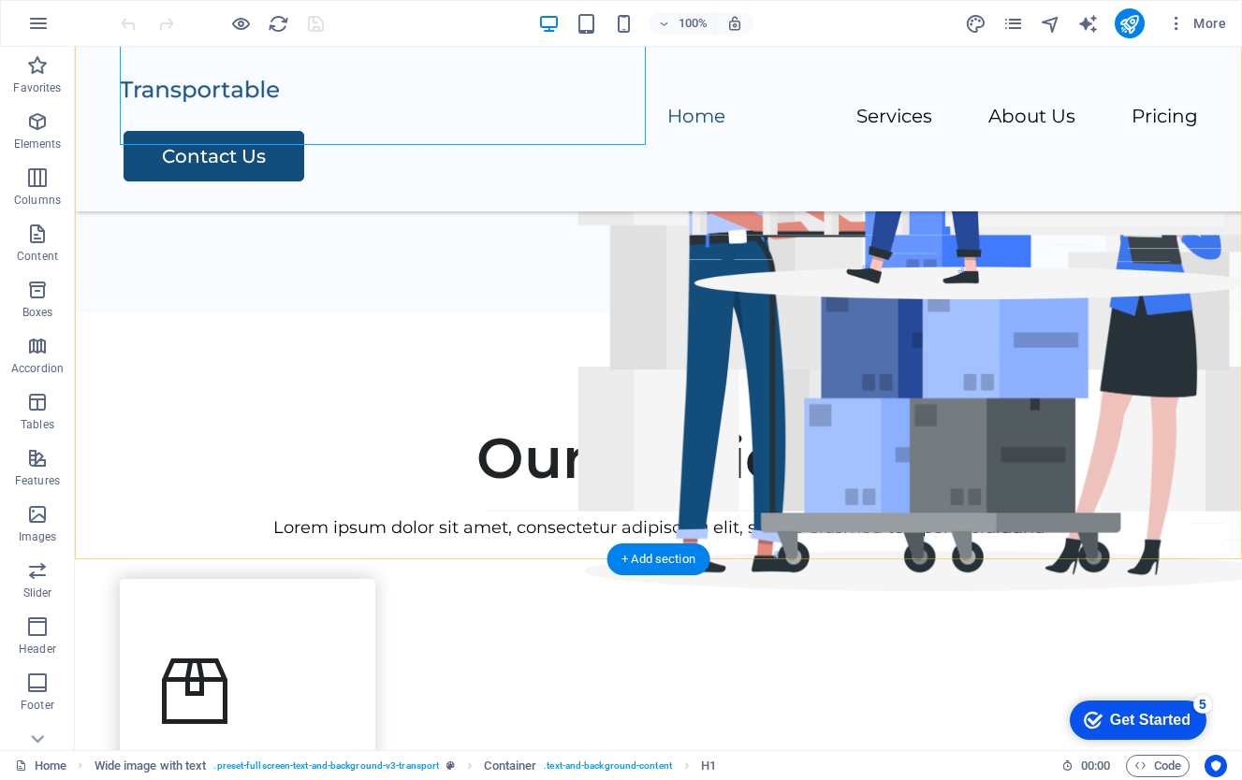
scroll to position [518, 0]
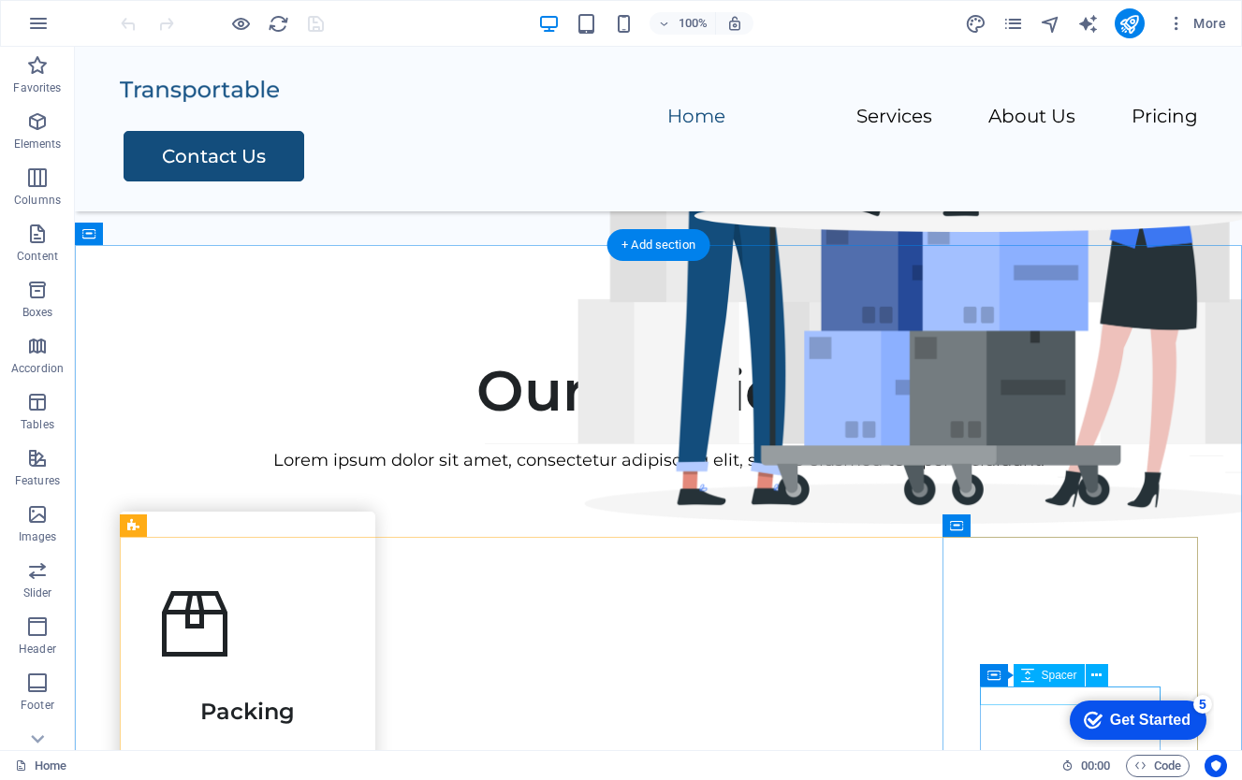
click at [1185, 718] on div "Get Started" at bounding box center [1150, 720] width 80 height 17
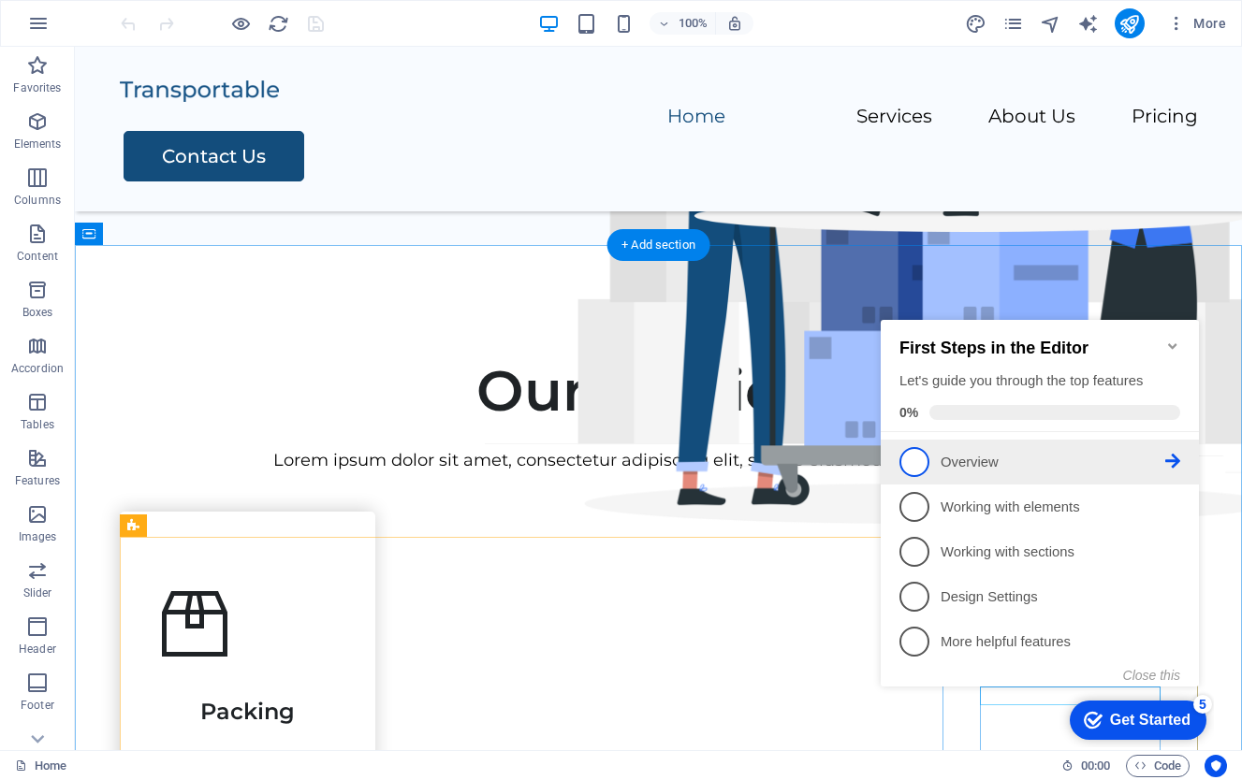
click at [1170, 457] on icon at bounding box center [1172, 461] width 15 height 15
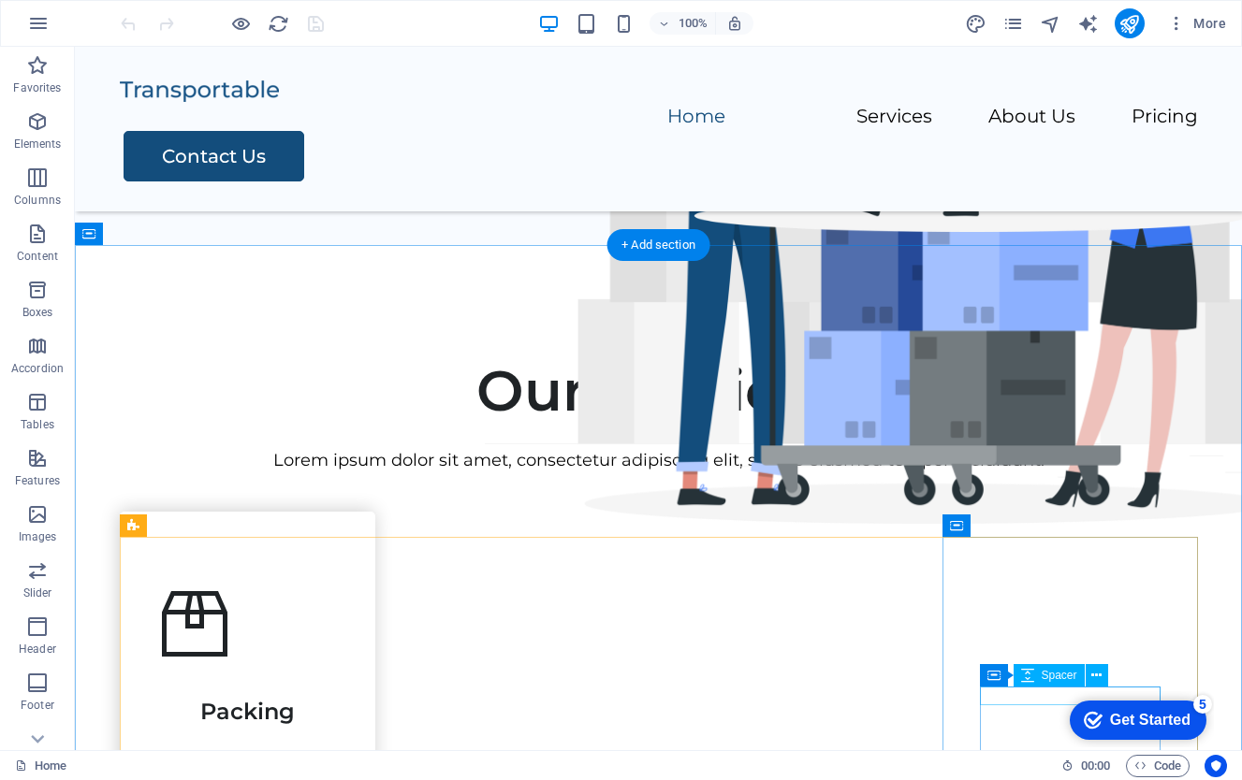
scroll to position [0, 0]
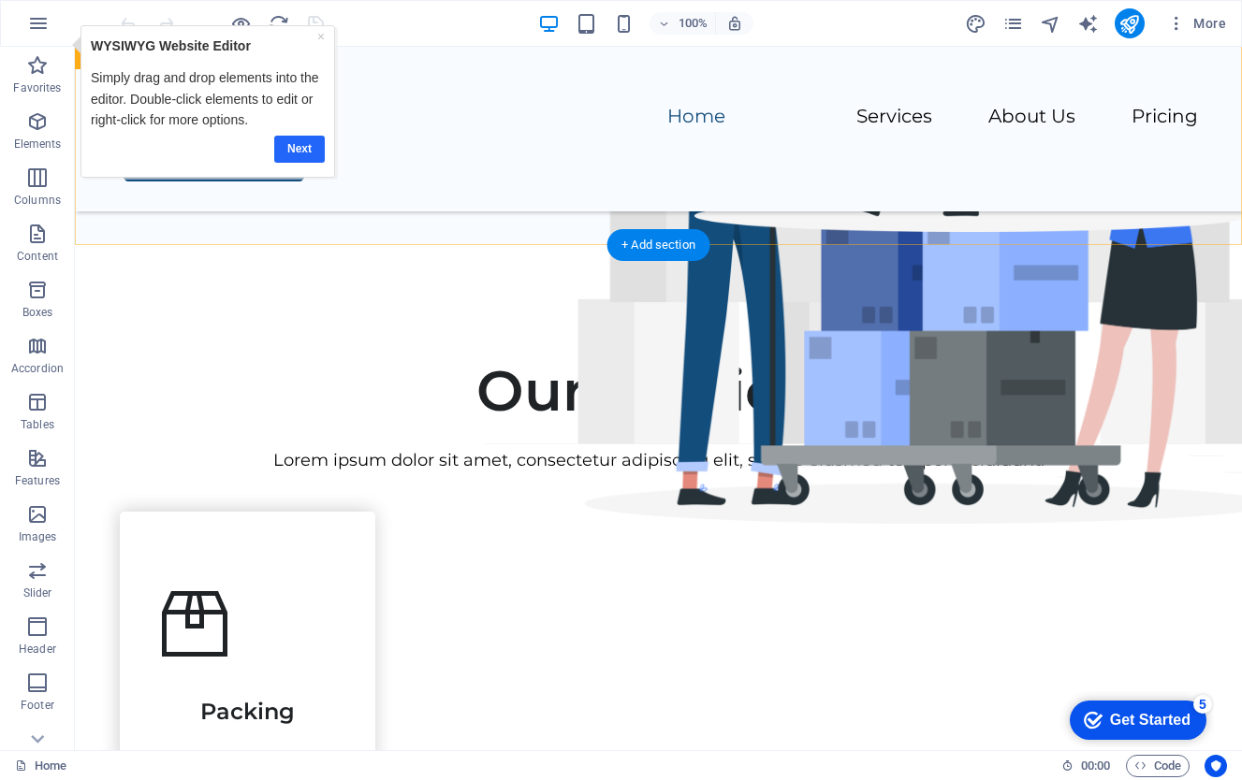
click at [306, 147] on link "Next" at bounding box center [299, 149] width 51 height 27
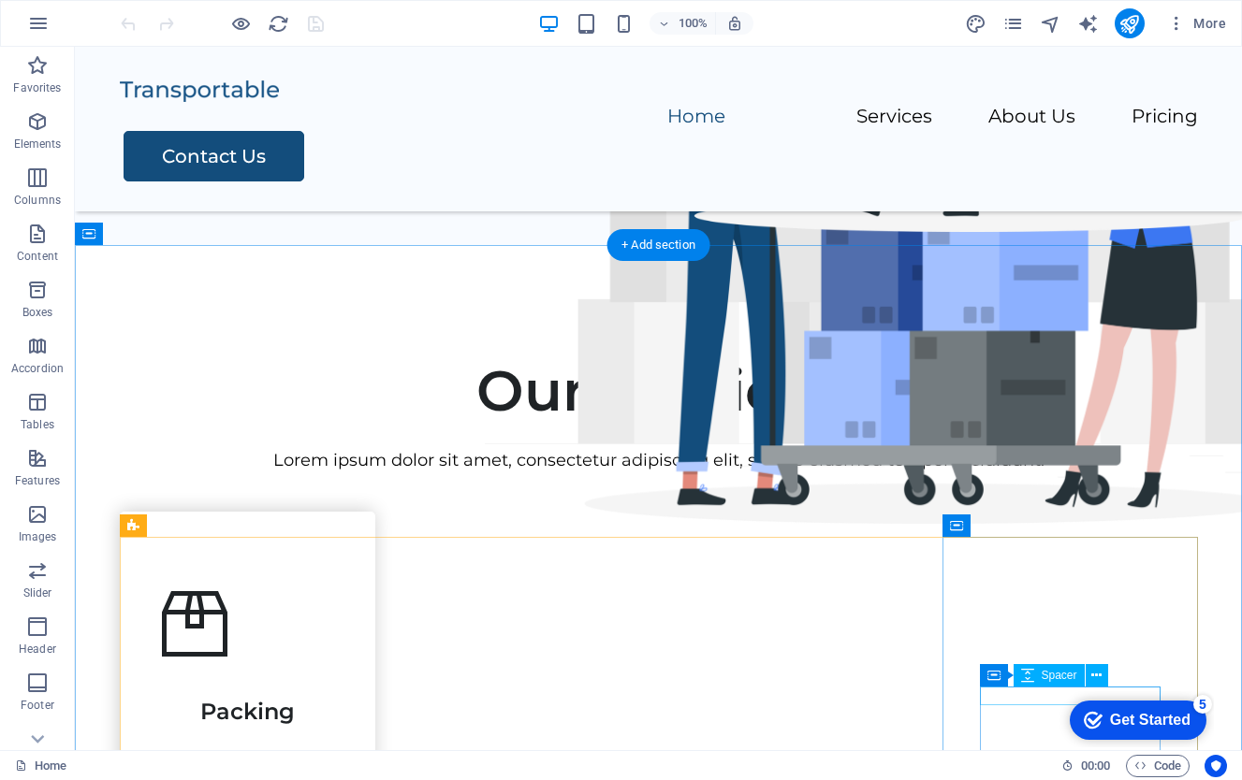
click at [1102, 711] on div "checkmark Get Started 5" at bounding box center [1136, 720] width 107 height 19
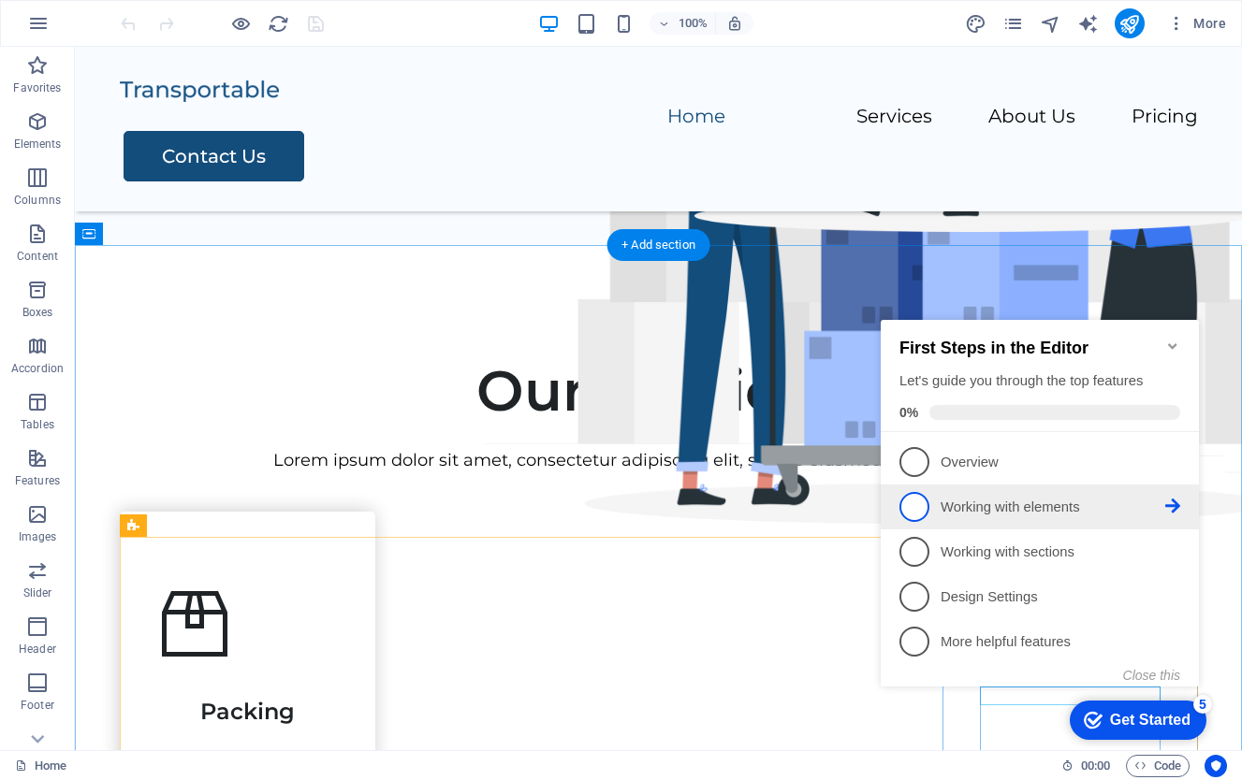
click at [1174, 502] on icon at bounding box center [1172, 506] width 15 height 15
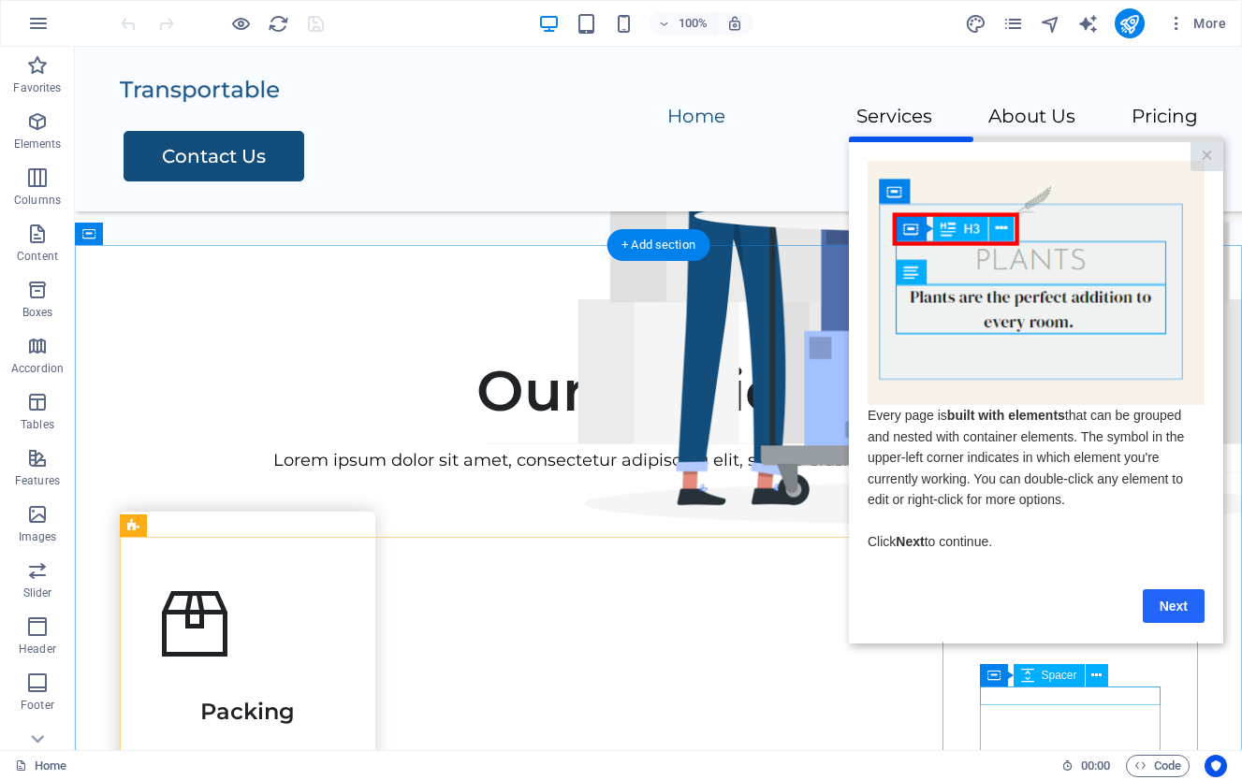
click at [1184, 609] on link "Next" at bounding box center [1173, 606] width 62 height 34
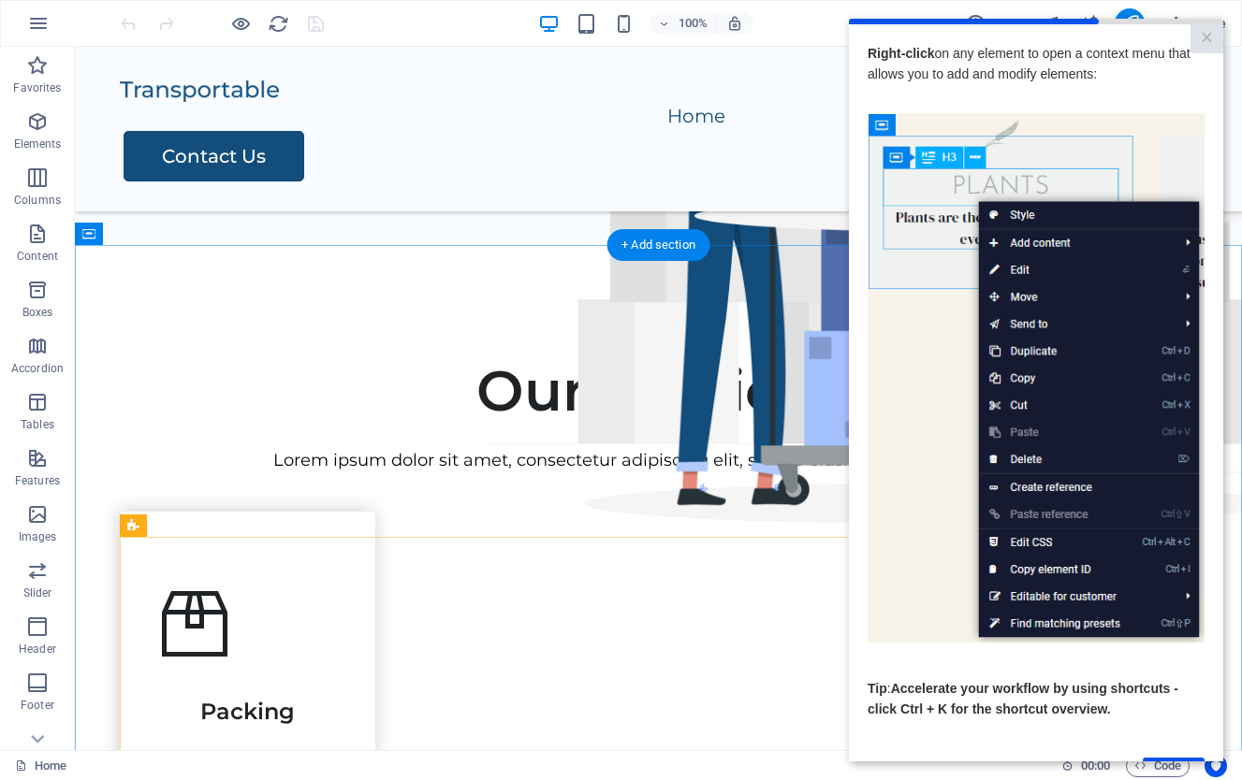
click at [1108, 587] on img at bounding box center [1035, 378] width 337 height 530
click at [1089, 706] on span "Accelerate your workflow by using shortcuts - click Ctrl + K for the shortcut o…" at bounding box center [1022, 699] width 311 height 36
click at [1206, 41] on link "×" at bounding box center [1206, 38] width 33 height 29
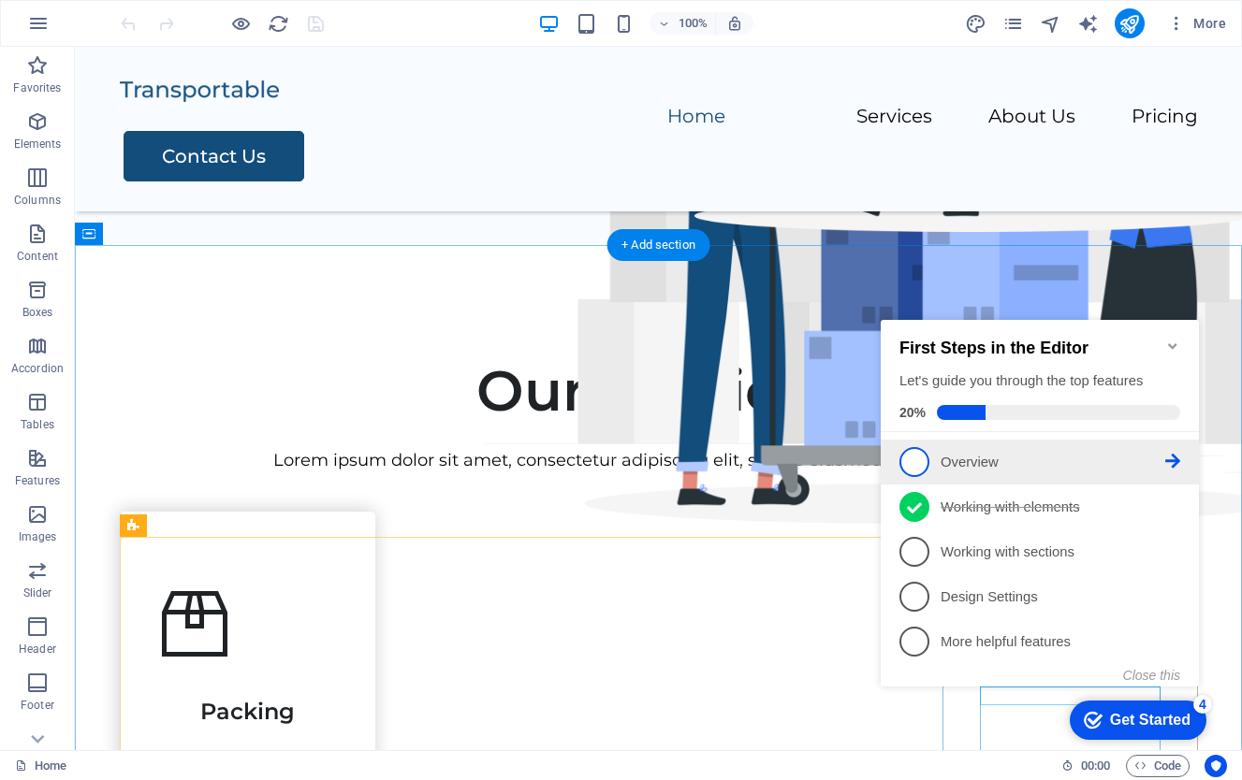
click at [1004, 459] on p "Overview - incomplete" at bounding box center [1052, 463] width 225 height 20
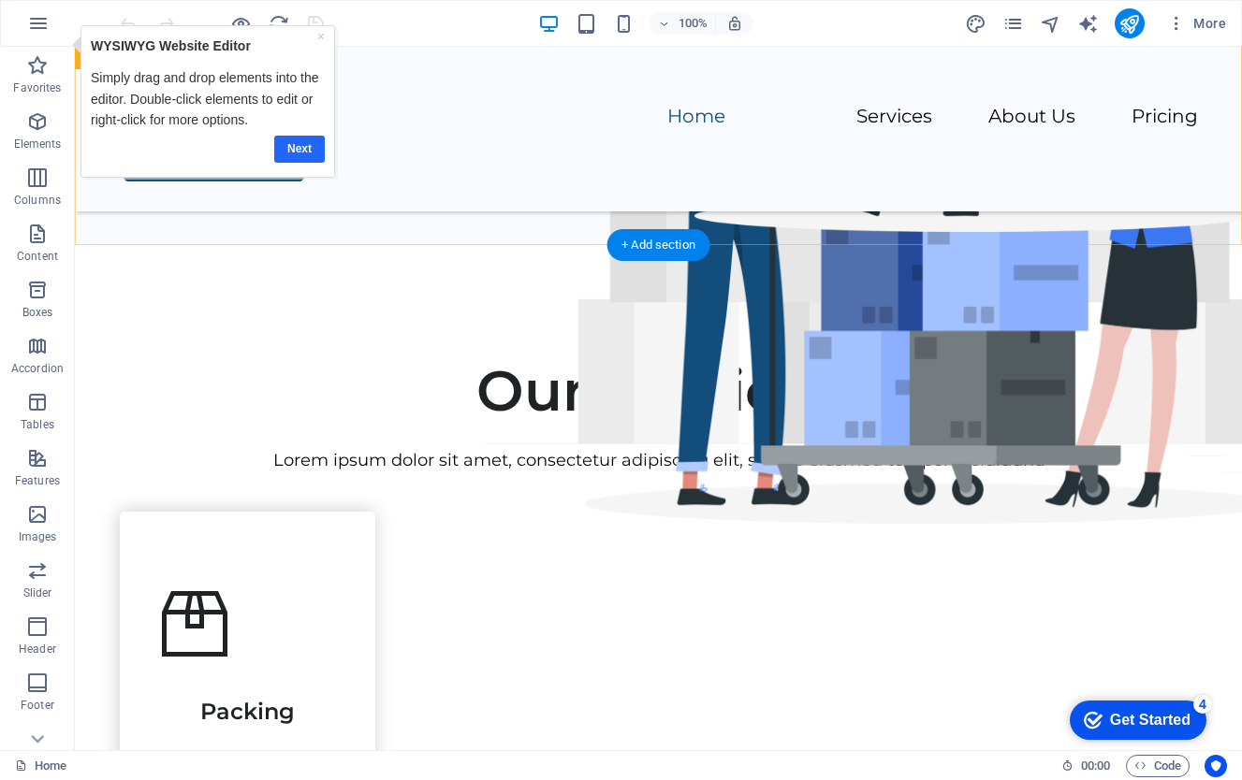
click at [297, 148] on link "Next" at bounding box center [299, 149] width 51 height 27
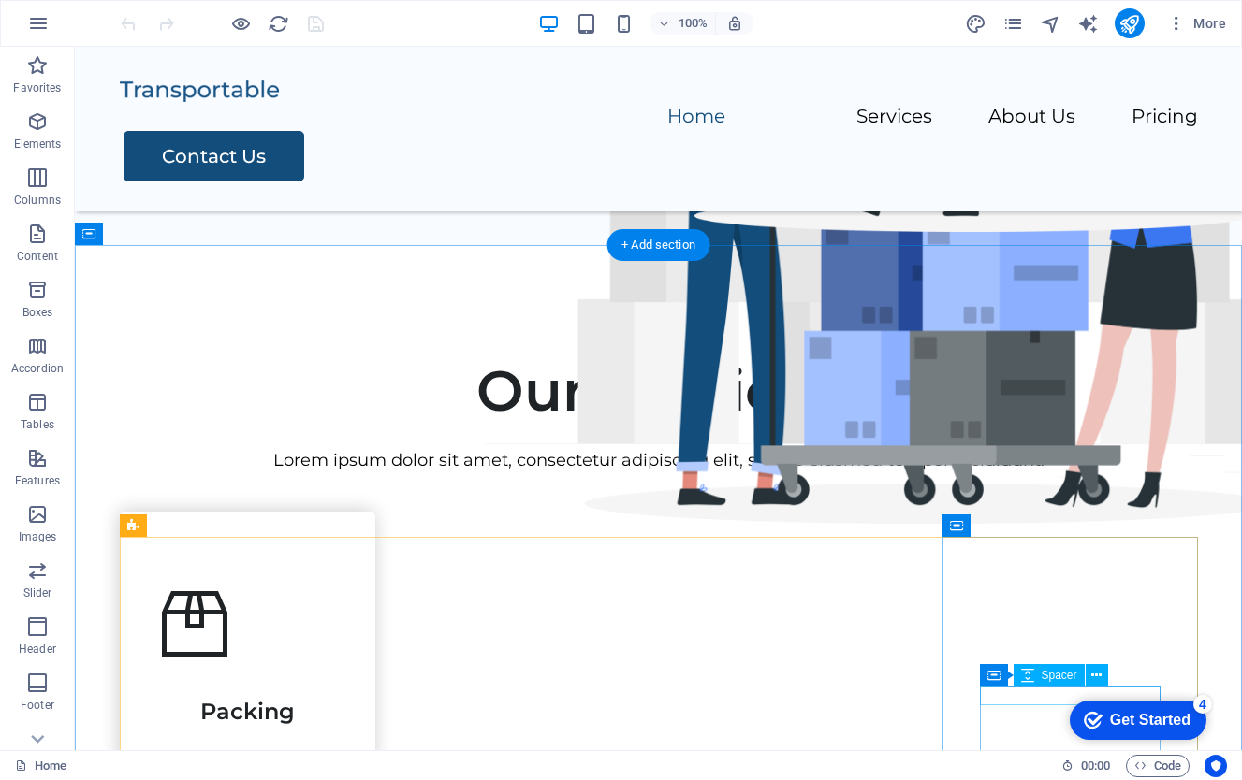
click at [1141, 719] on div "Get Started" at bounding box center [1150, 720] width 80 height 17
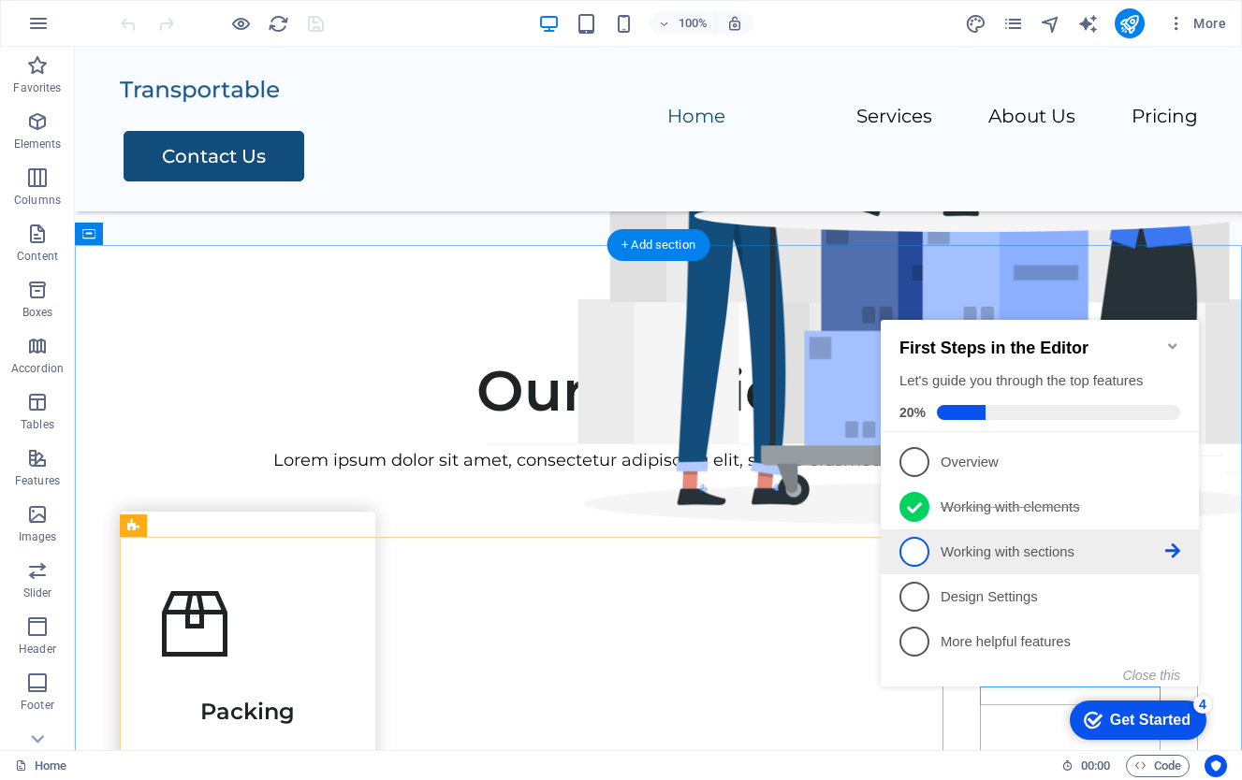
click at [1028, 555] on p "Working with sections - incomplete" at bounding box center [1052, 553] width 225 height 20
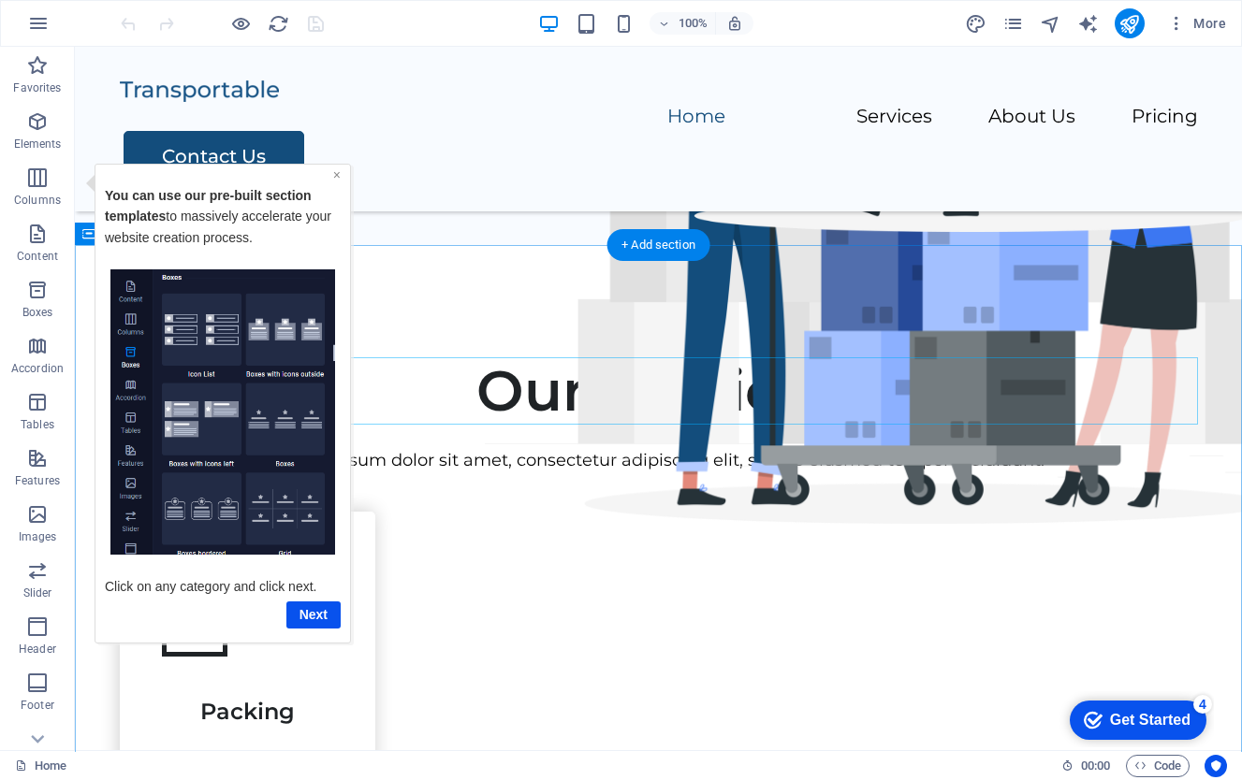
click at [337, 177] on link "×" at bounding box center [336, 174] width 7 height 15
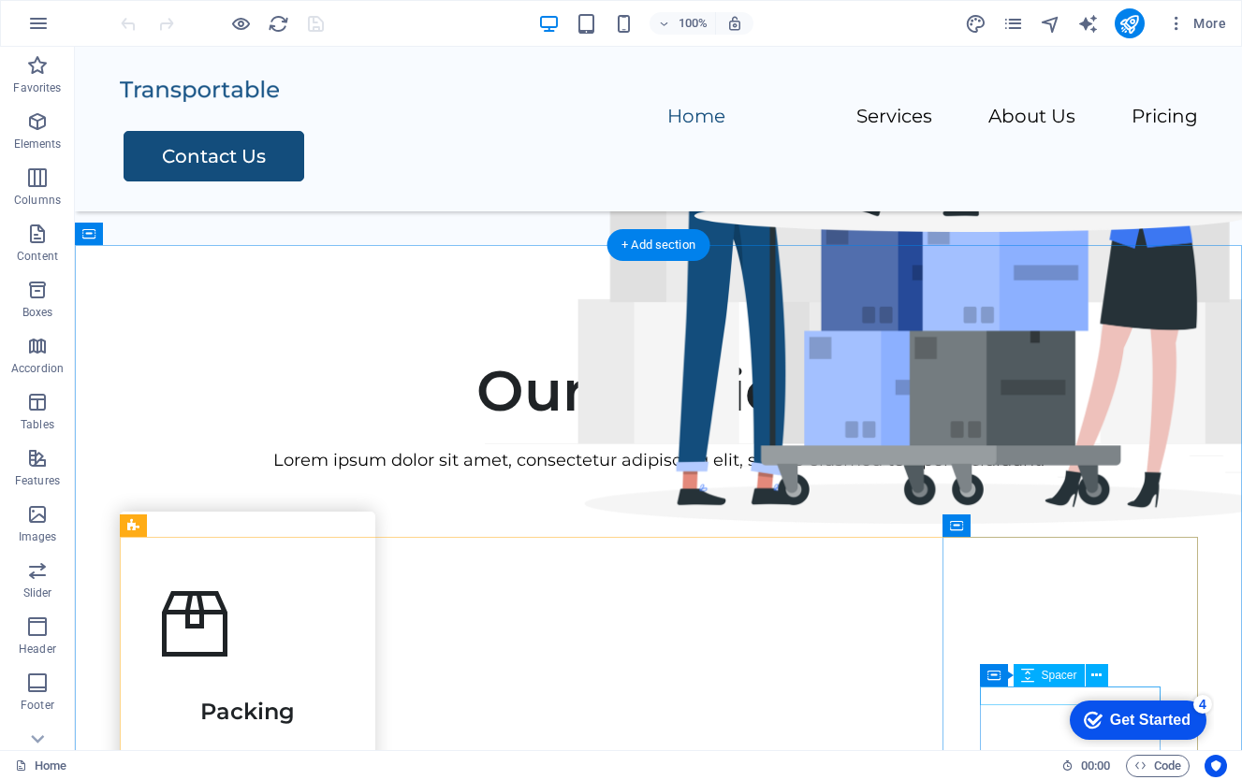
click at [1146, 712] on div "Get Started" at bounding box center [1150, 720] width 80 height 17
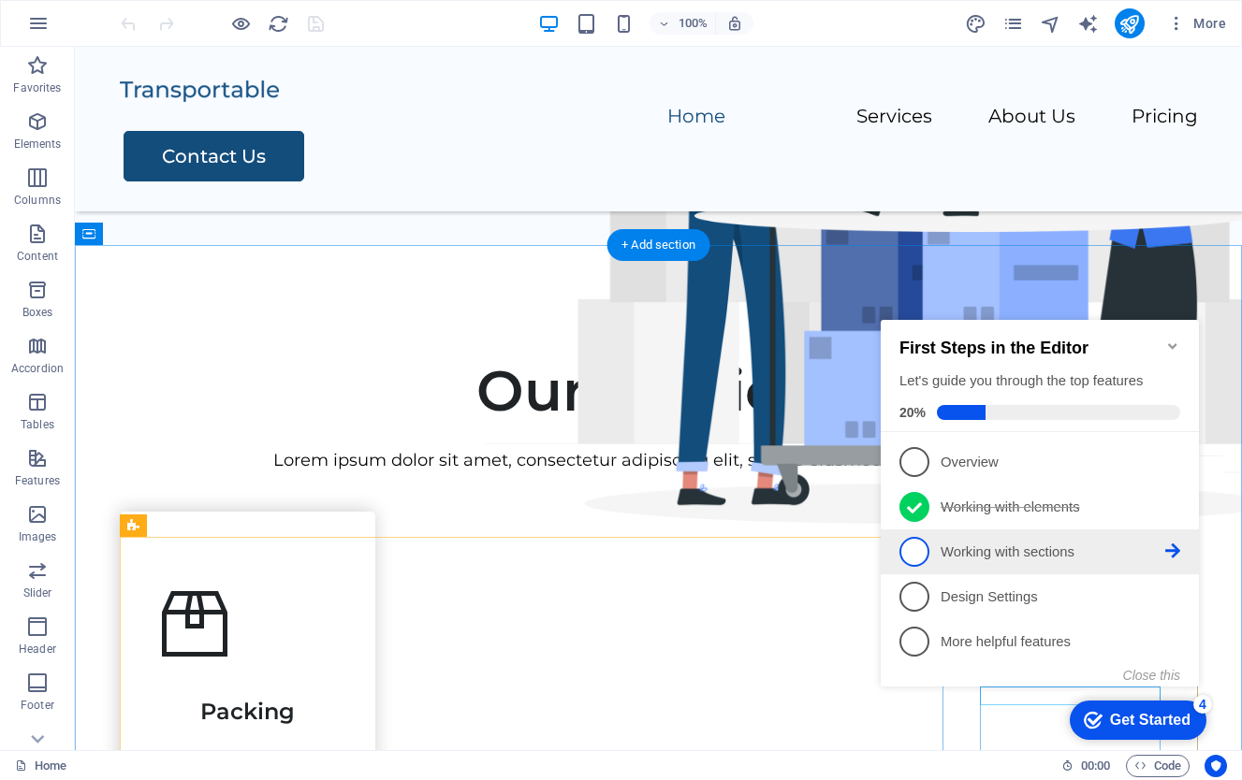
click at [1034, 554] on p "Working with sections - incomplete" at bounding box center [1052, 553] width 225 height 20
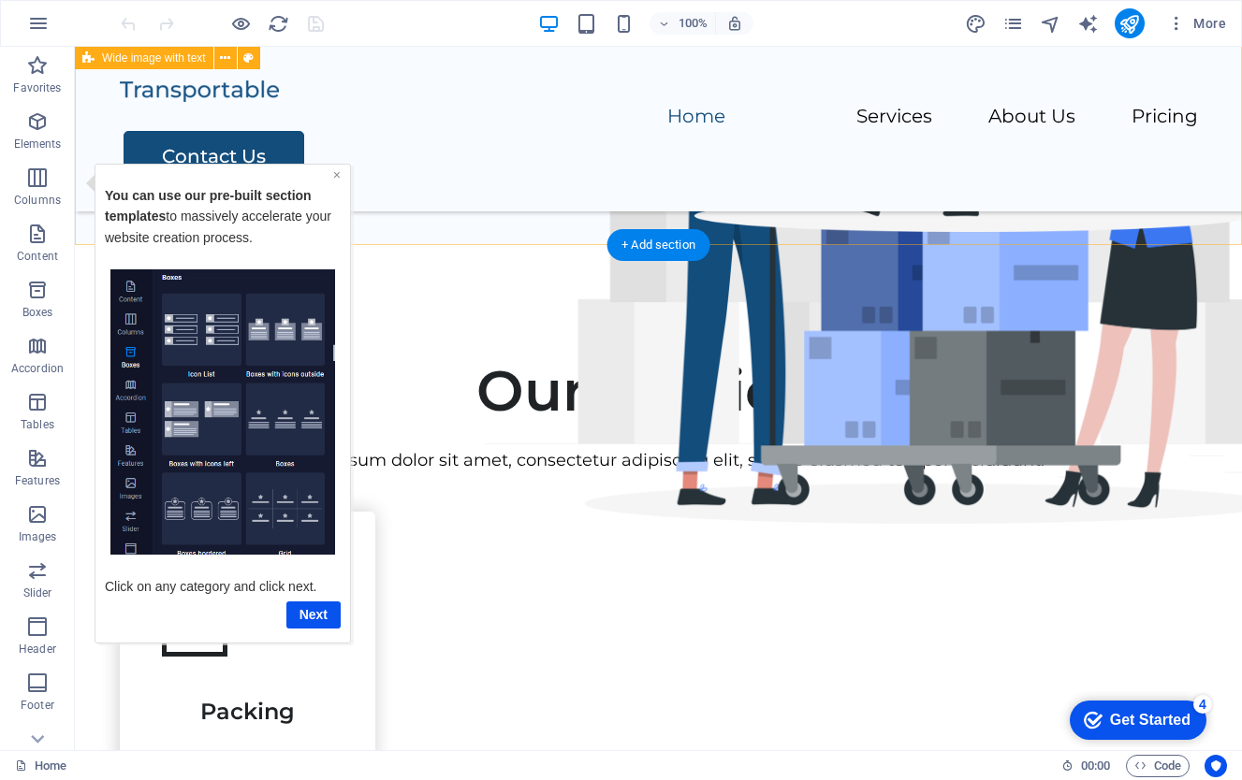
click at [339, 180] on link "×" at bounding box center [336, 174] width 7 height 15
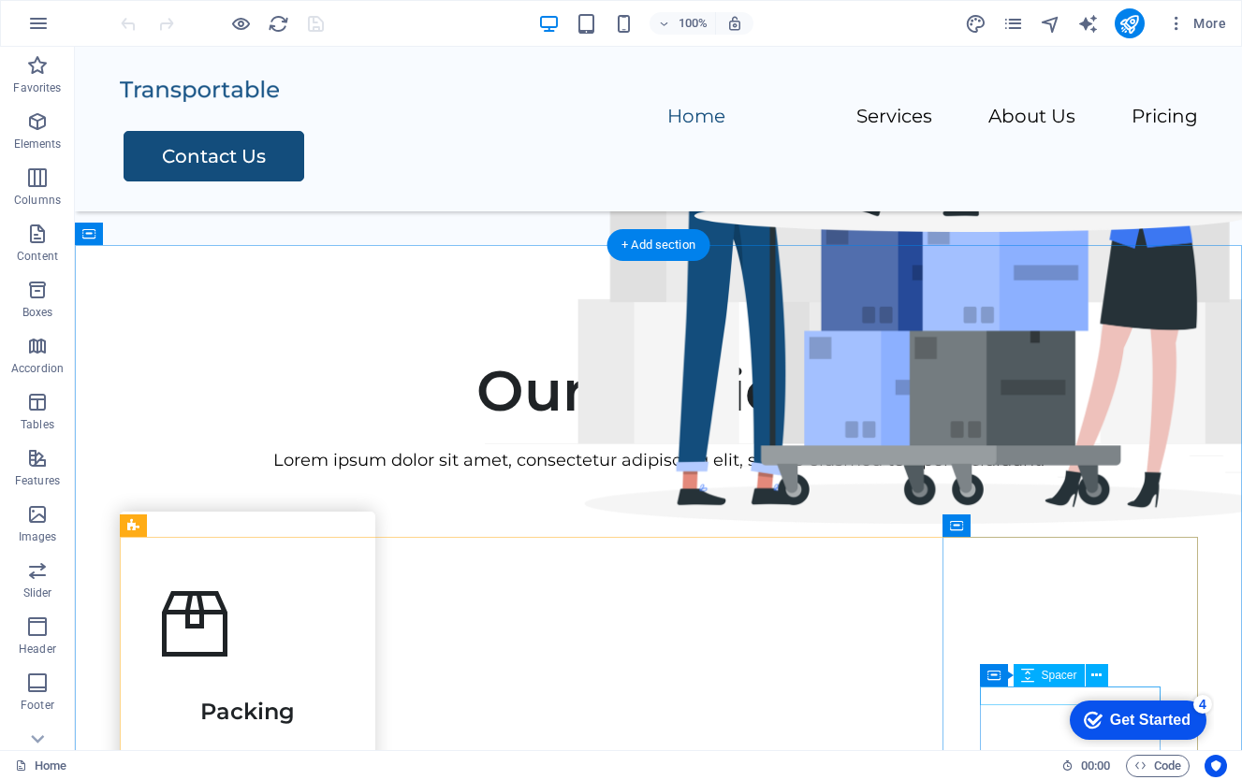
click at [1103, 714] on div "checkmark Get Started 4" at bounding box center [1136, 720] width 107 height 19
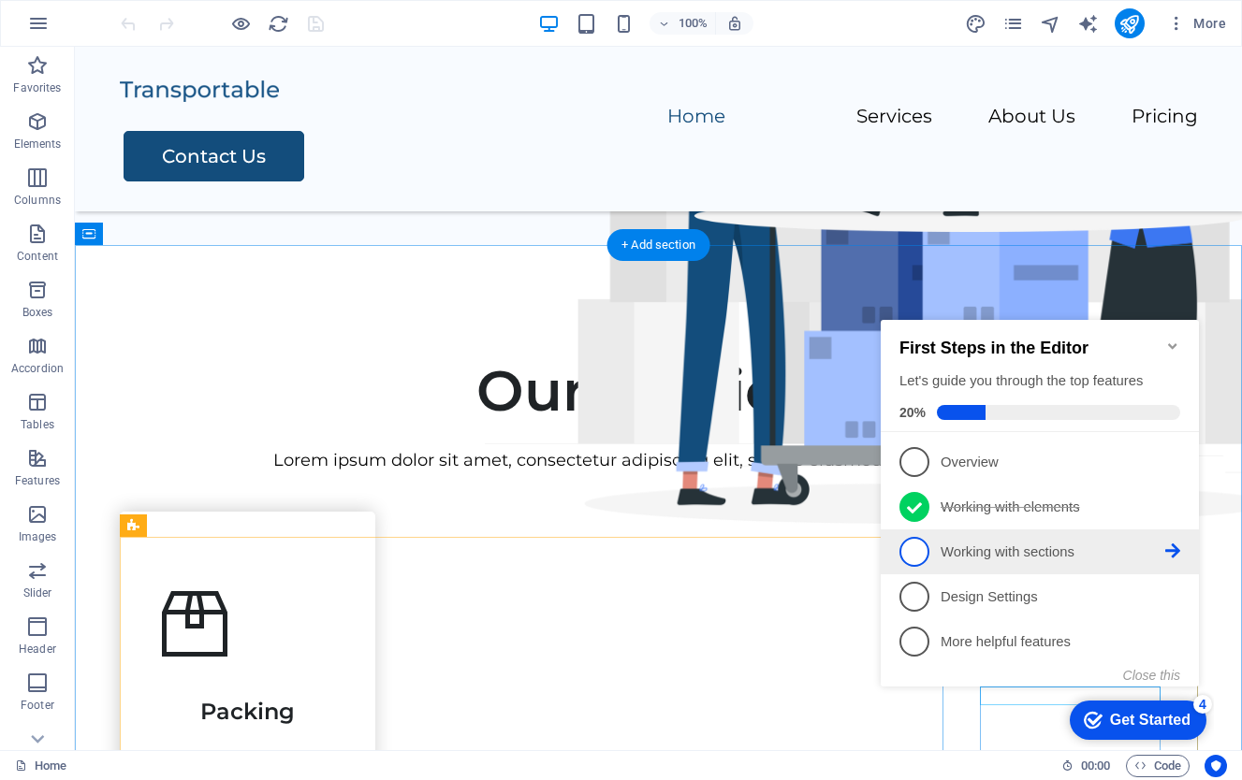
click at [1176, 553] on icon at bounding box center [1172, 551] width 15 height 15
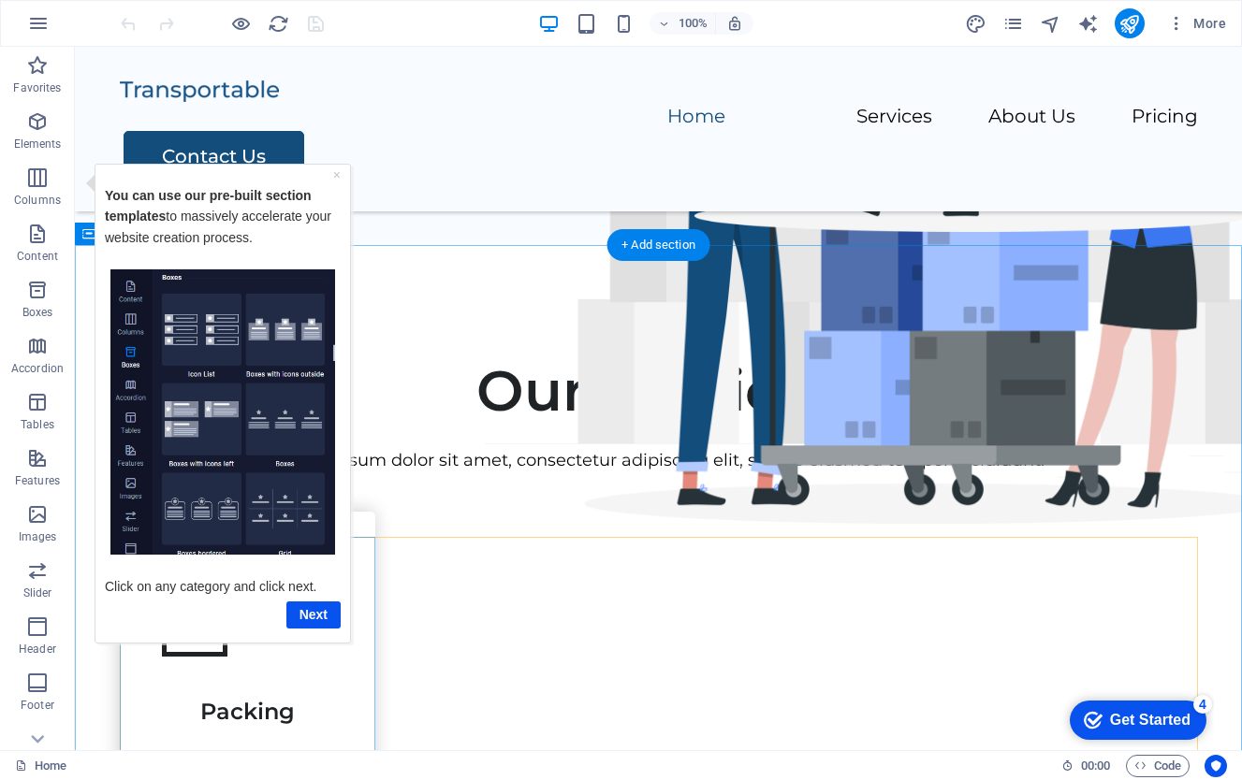
click at [277, 491] on img "Tooltip" at bounding box center [222, 412] width 225 height 286
click at [304, 610] on link "Next" at bounding box center [313, 614] width 54 height 27
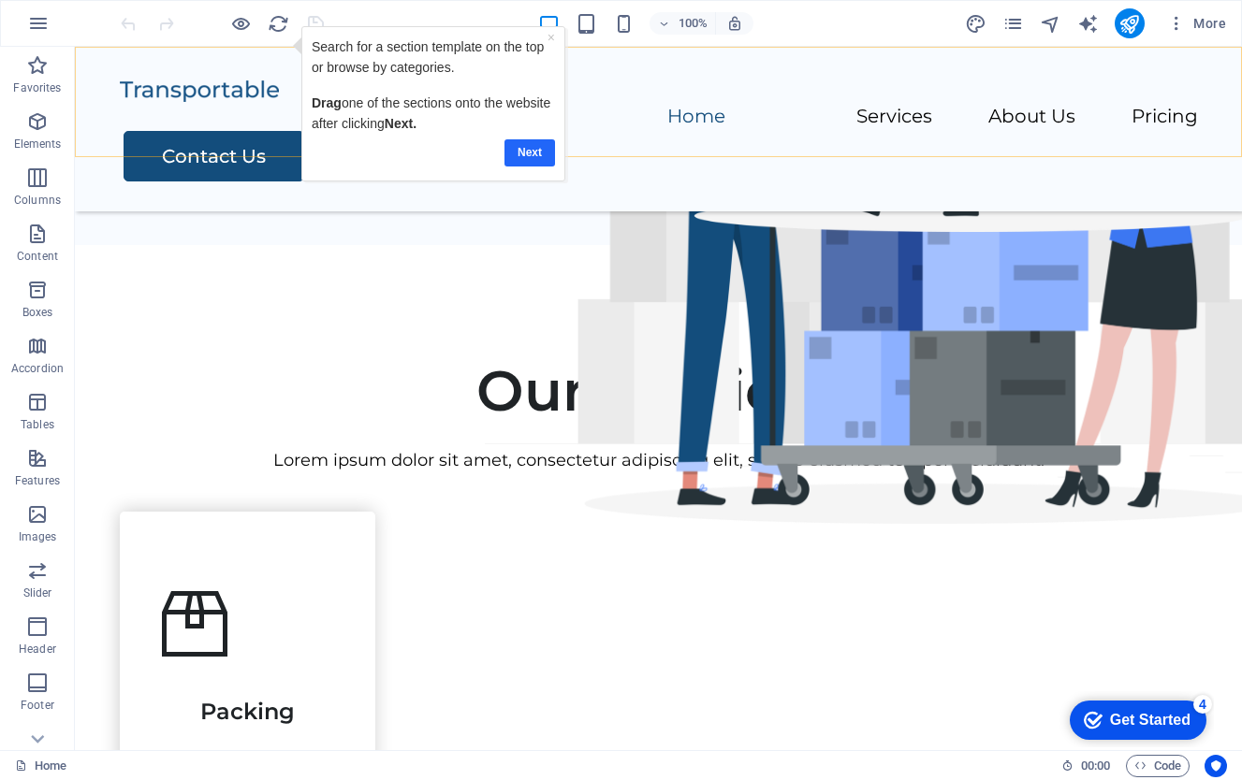
click at [536, 150] on link "Next" at bounding box center [528, 152] width 51 height 27
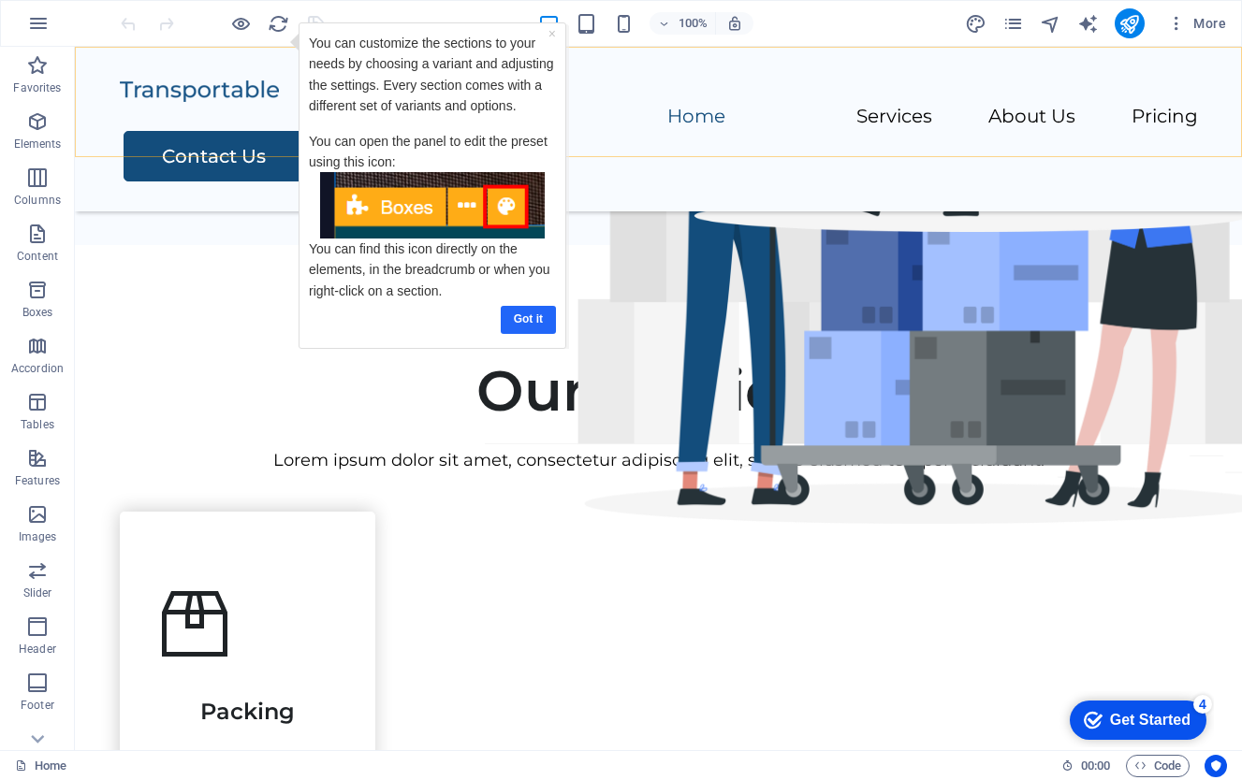
click at [528, 313] on link "Got it" at bounding box center [528, 319] width 55 height 27
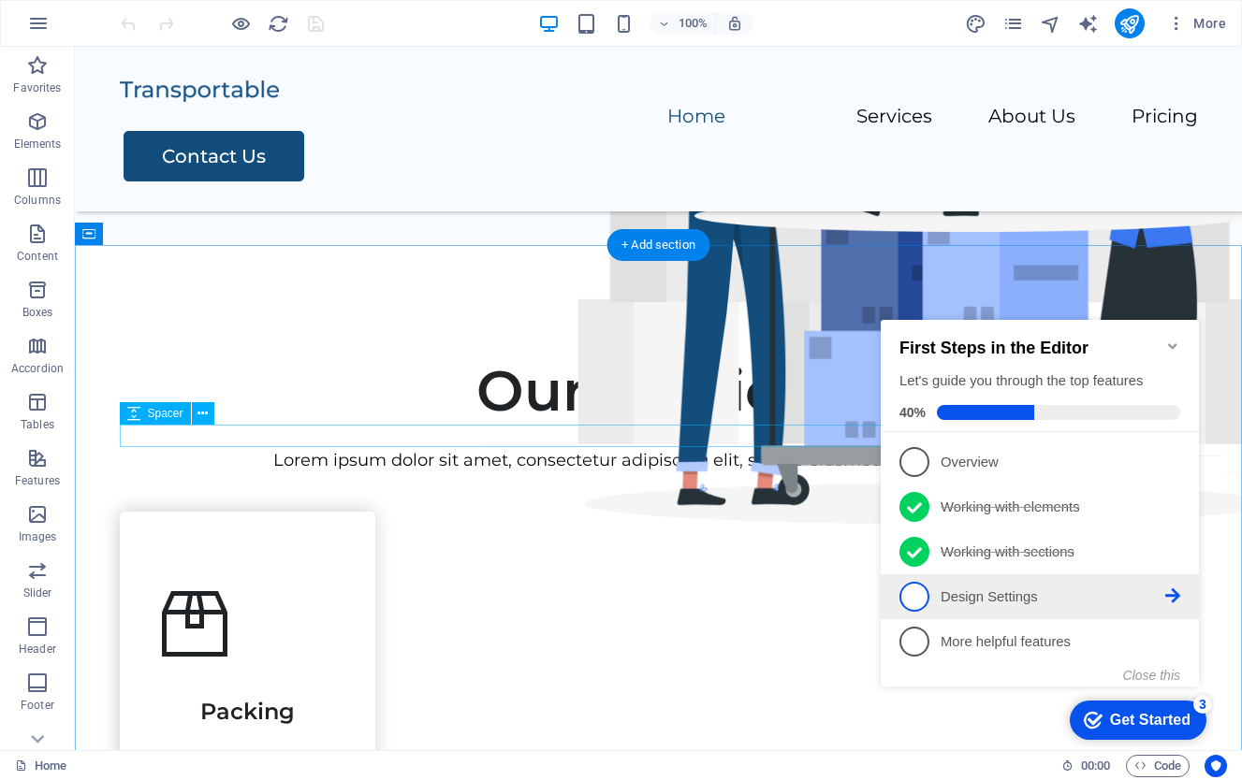
click at [986, 595] on p "Design Settings - incomplete" at bounding box center [1052, 598] width 225 height 20
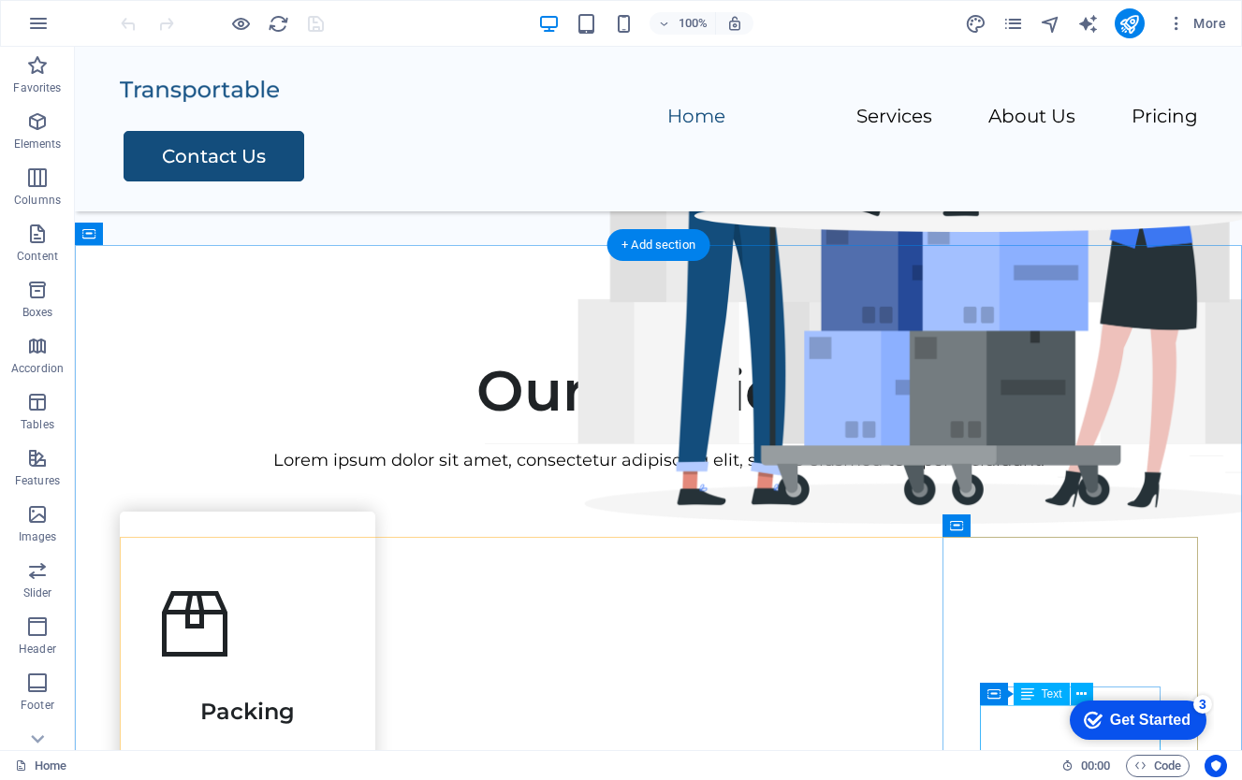
click at [1151, 732] on div "checkmark Get Started 3" at bounding box center [1137, 720] width 137 height 39
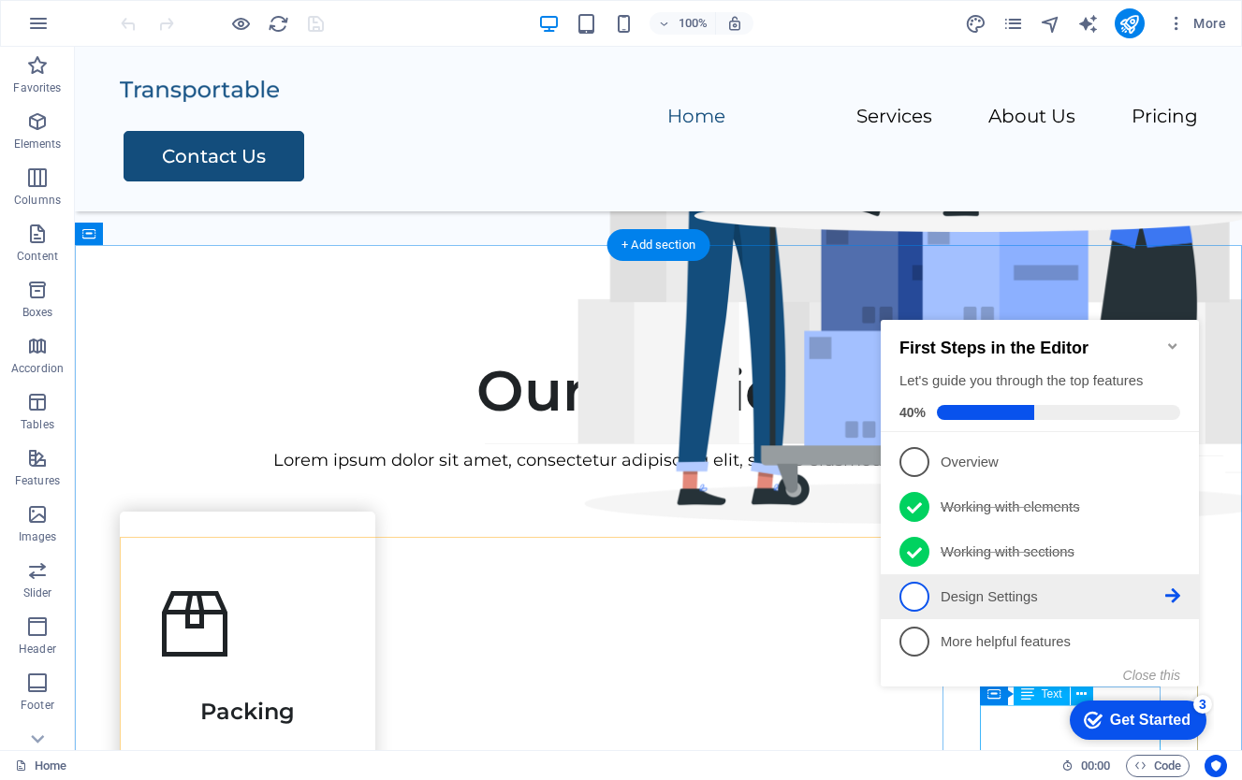
click at [1178, 591] on icon at bounding box center [1172, 595] width 15 height 15
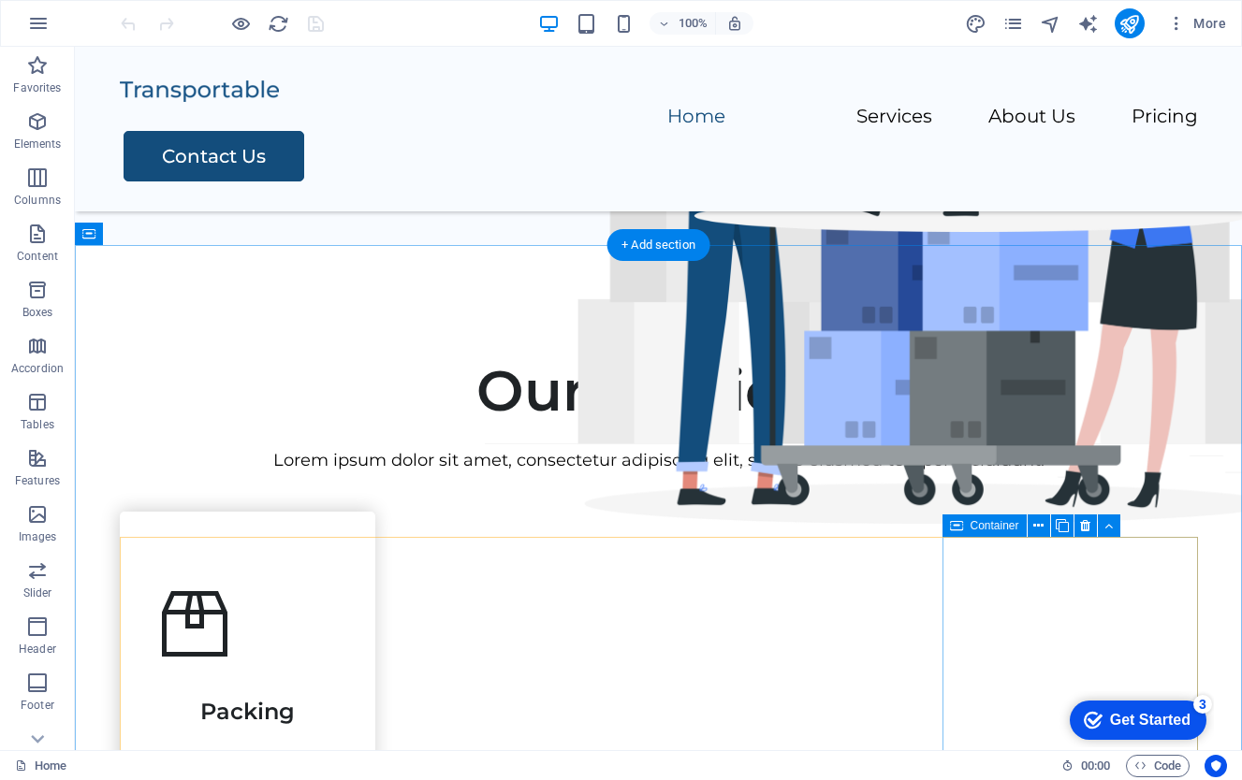
click at [1160, 716] on div "Get Started" at bounding box center [1150, 720] width 80 height 17
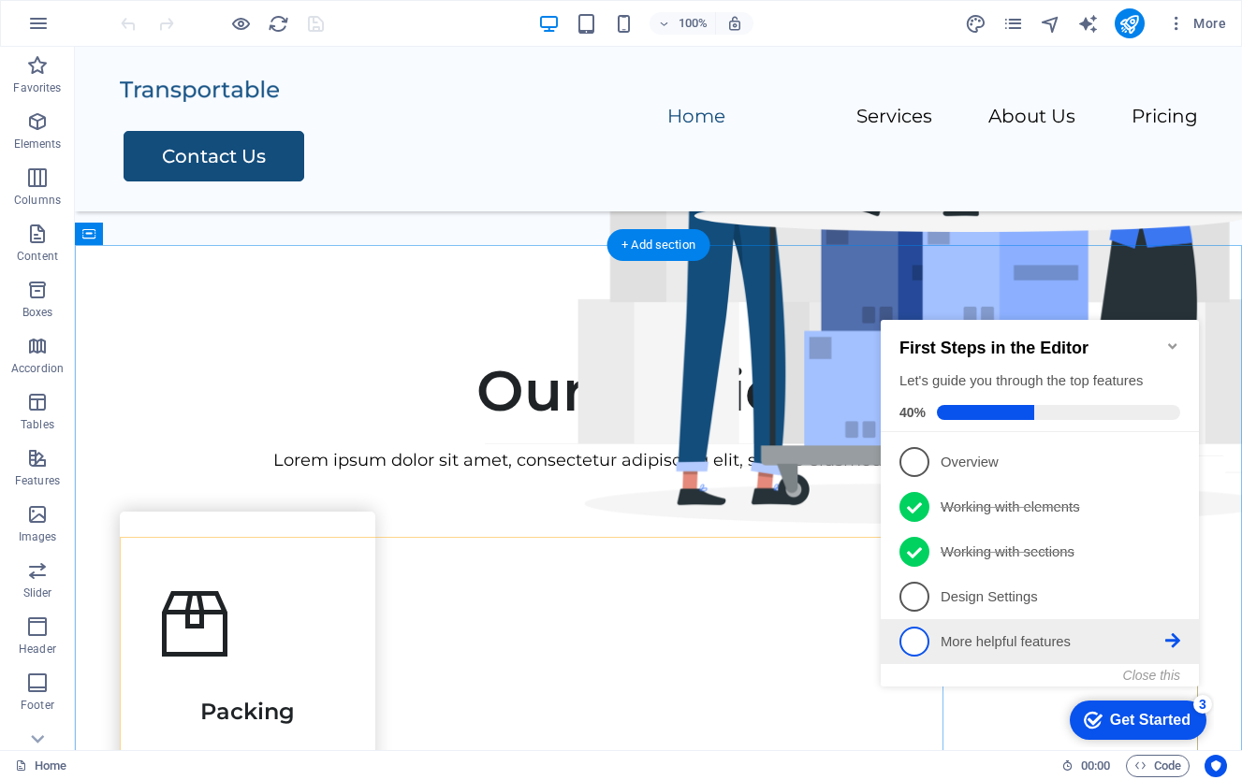
click at [1112, 638] on p "More helpful features - incomplete" at bounding box center [1052, 642] width 225 height 20
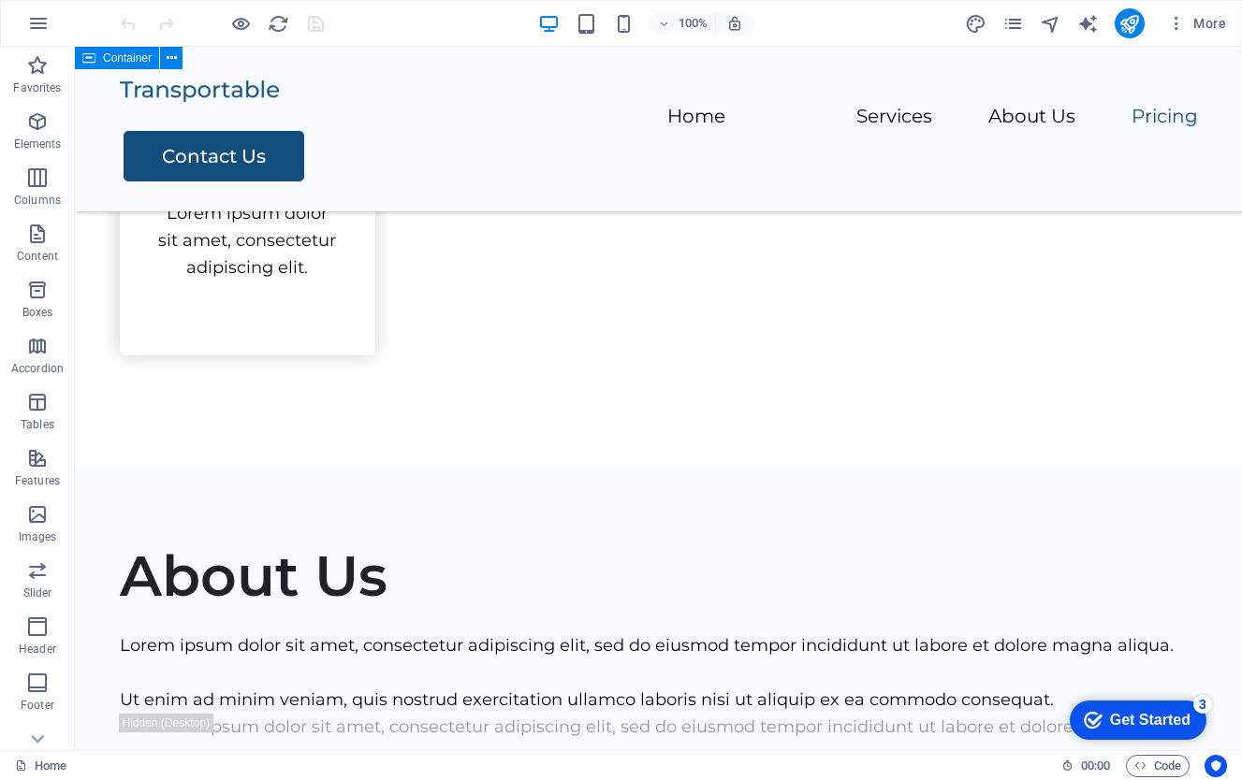
scroll to position [2263, 0]
